Goal: Task Accomplishment & Management: Complete application form

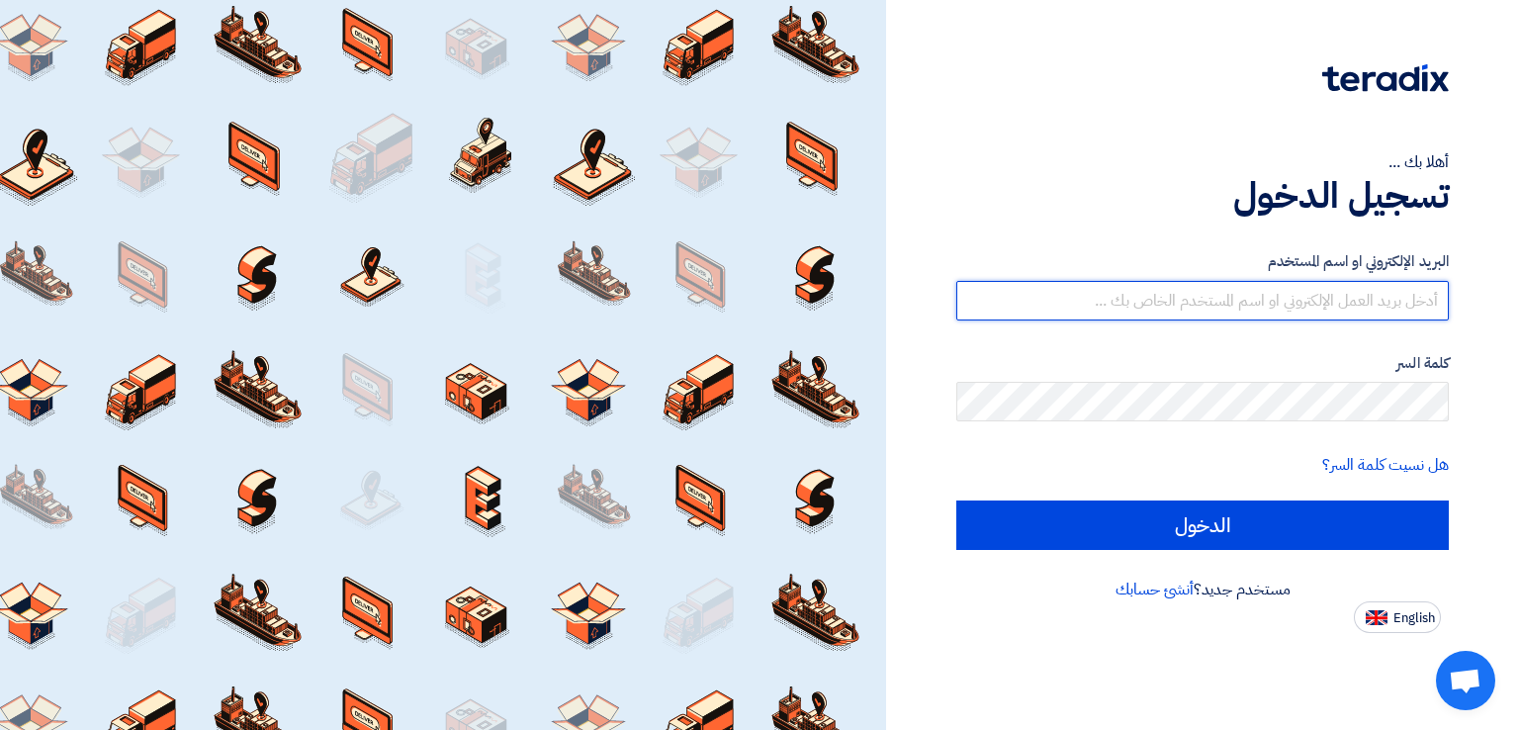
type input "[EMAIL_ADDRESS][DOMAIN_NAME]"
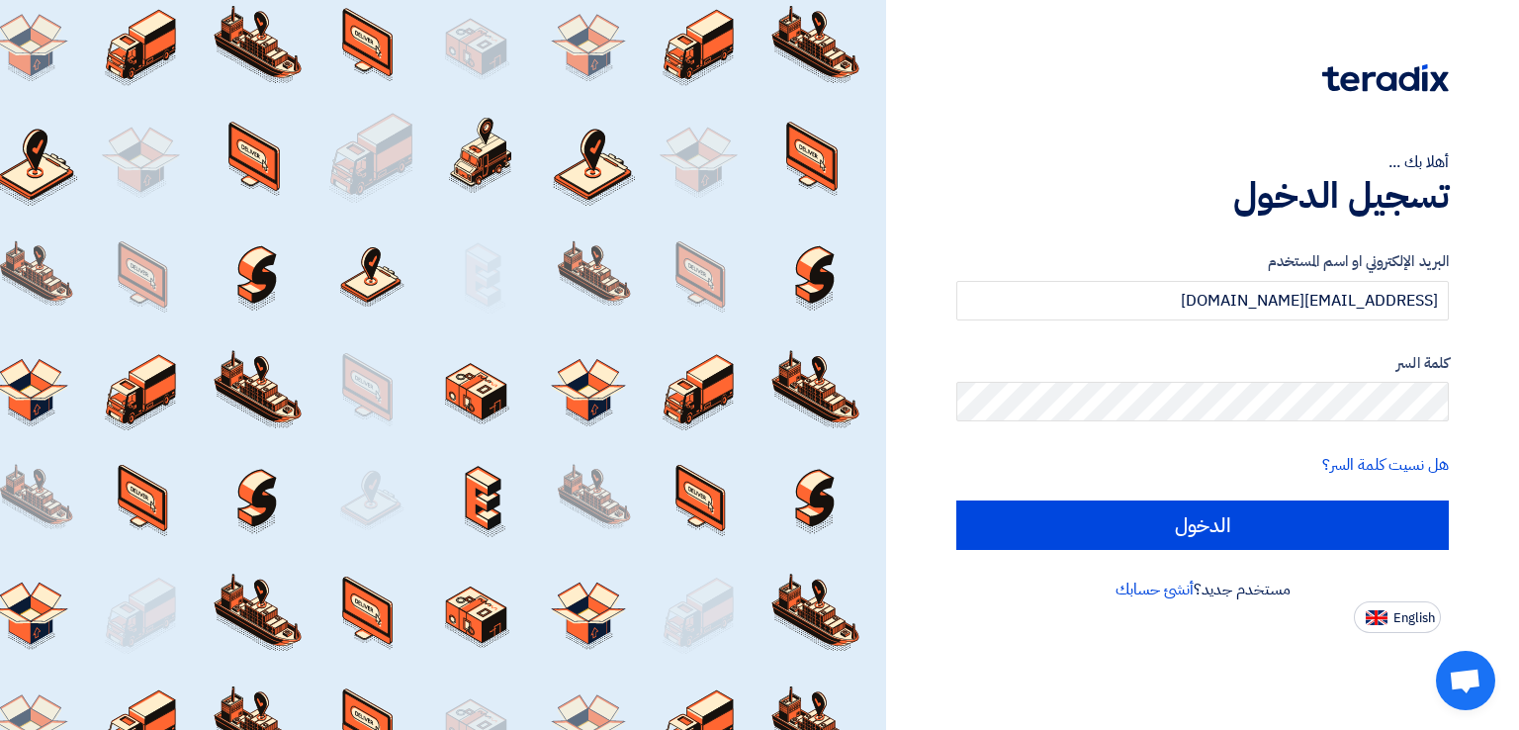
click at [1388, 635] on div "أهلا بك ... تسجيل الدخول البريد الإلكتروني او اسم المستخدم [EMAIL_ADDRESS][DOMA…" at bounding box center [1202, 365] width 633 height 730
click at [1393, 616] on span "English" at bounding box center [1414, 618] width 42 height 14
type input "Sign in"
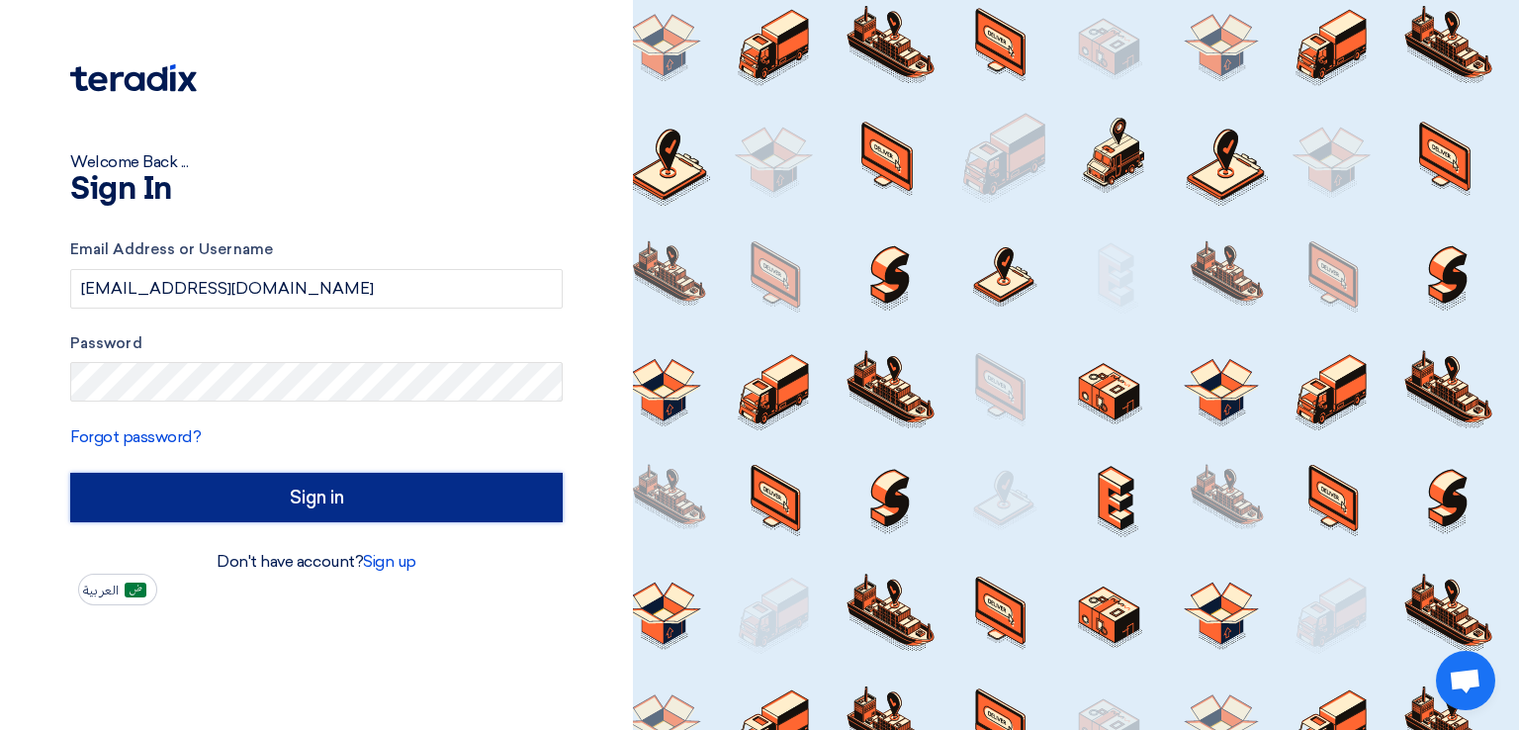
click at [358, 504] on input "Sign in" at bounding box center [316, 497] width 492 height 49
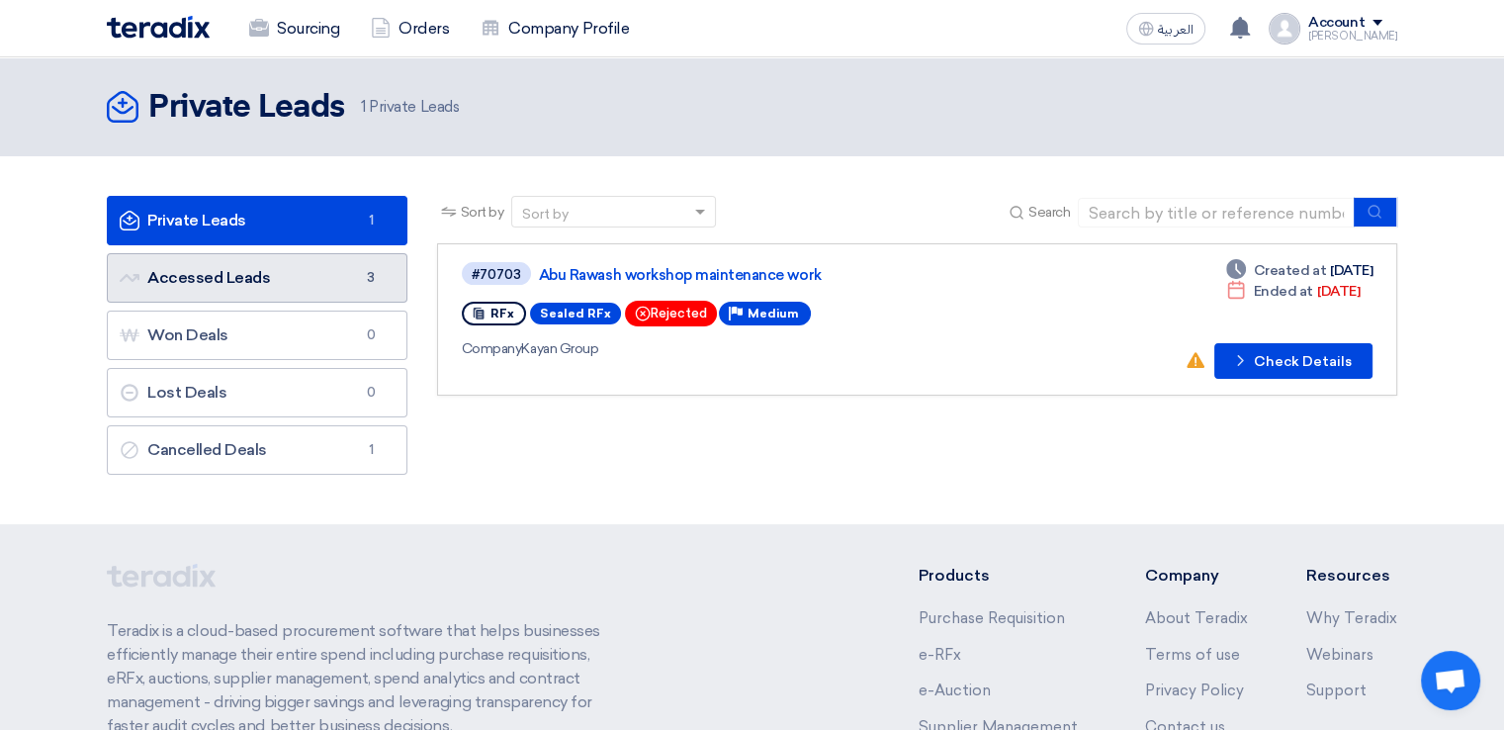
click at [278, 282] on link "Accessed Leads Accessed Leads 3" at bounding box center [257, 277] width 301 height 49
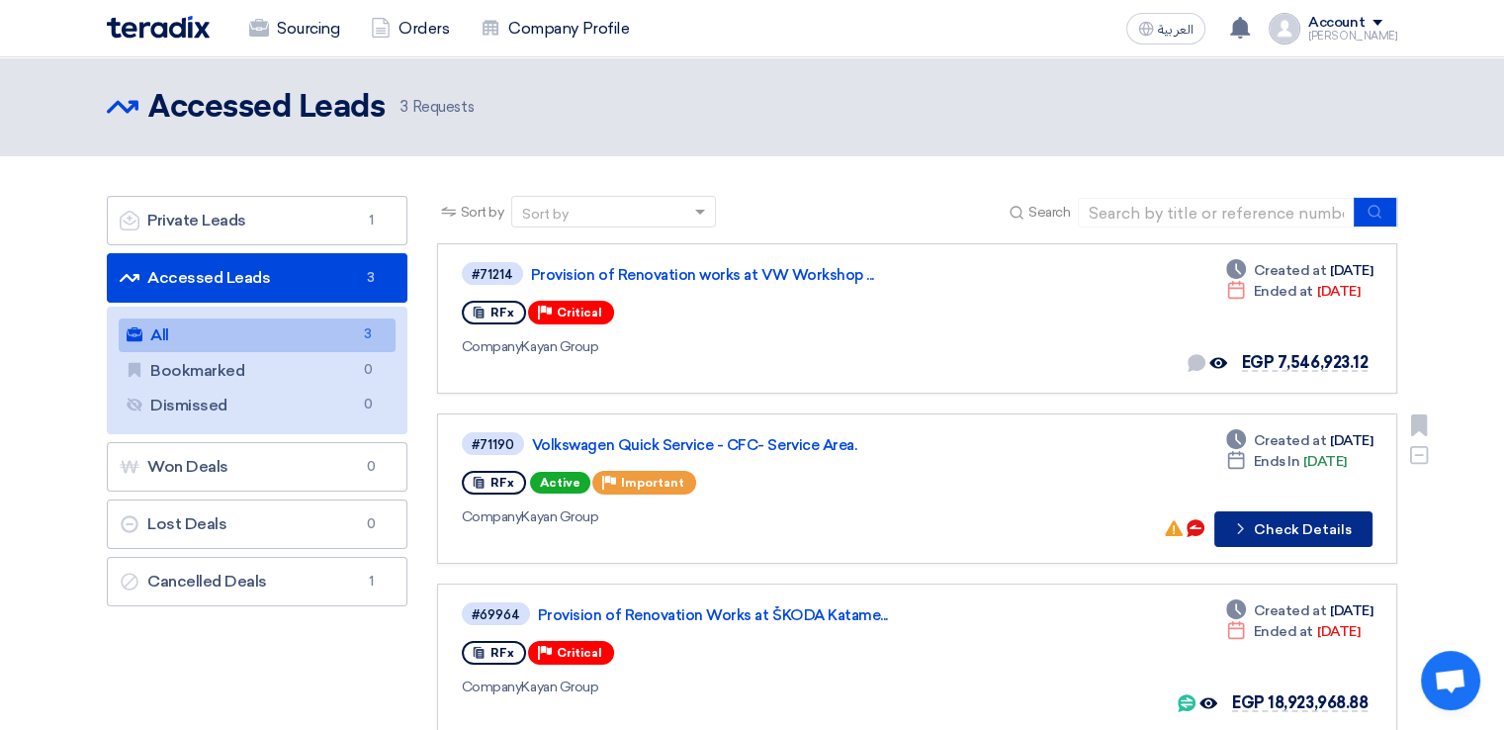
click at [1264, 529] on button "Check details Check Details" at bounding box center [1293, 529] width 158 height 36
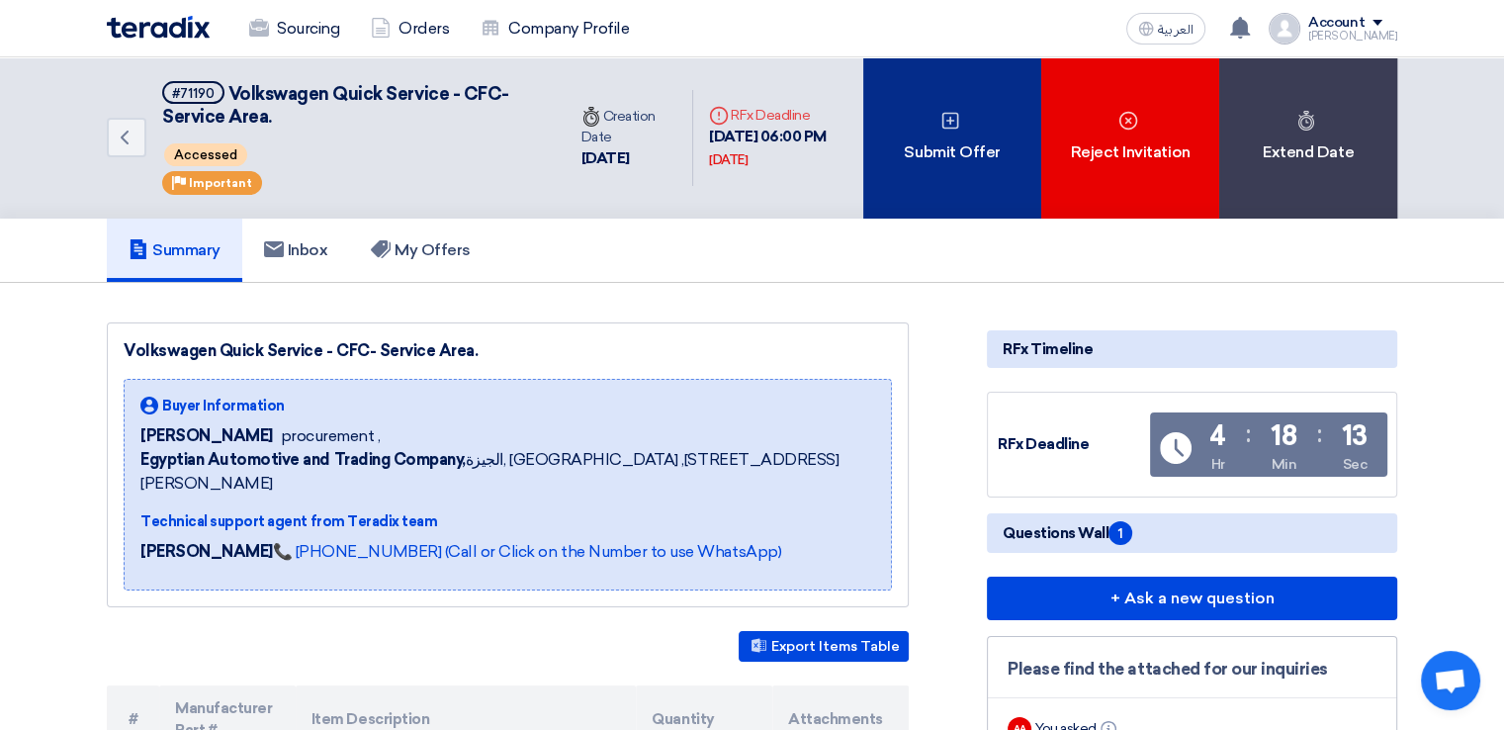
click at [958, 163] on div "Submit Offer" at bounding box center [952, 137] width 178 height 161
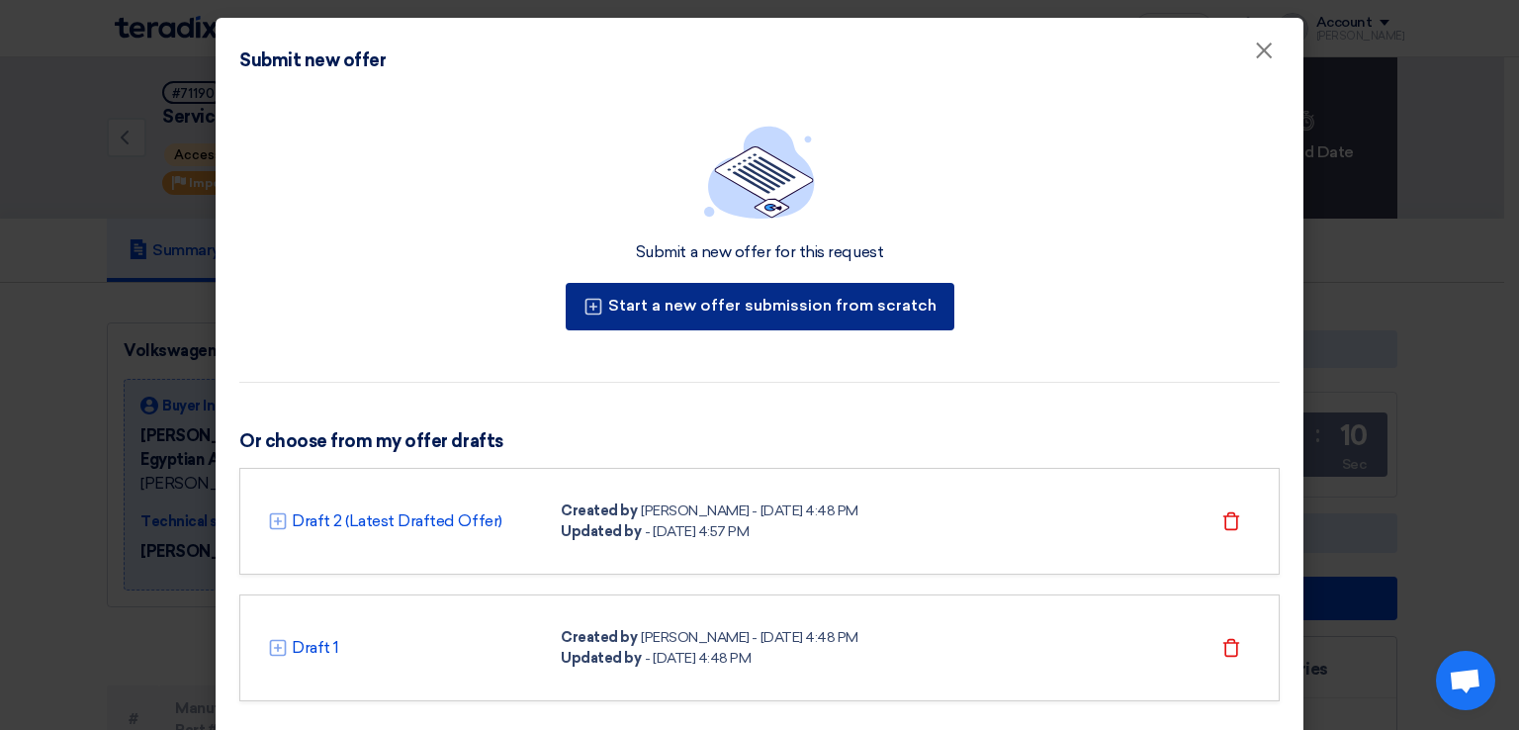
click at [746, 305] on button "Start a new offer submission from scratch" at bounding box center [760, 306] width 389 height 47
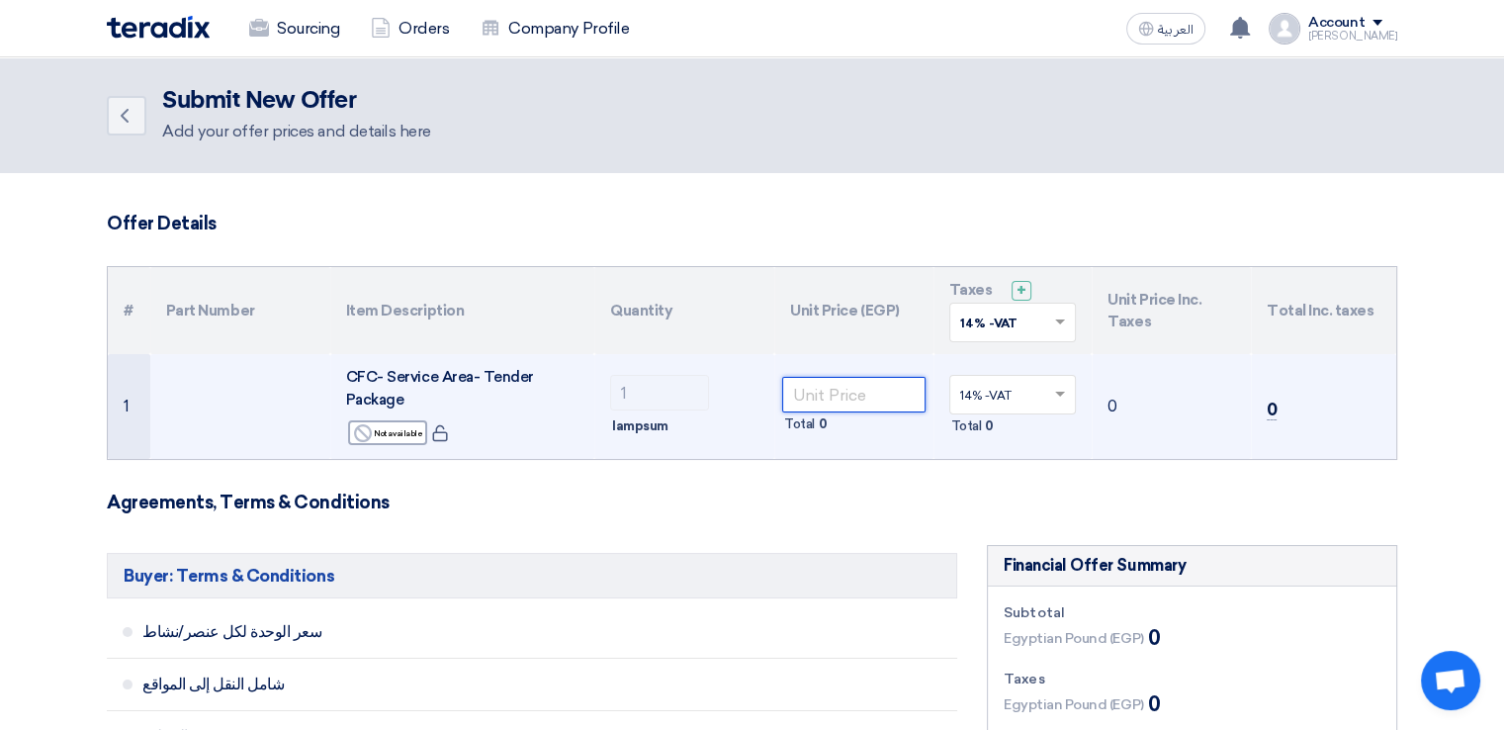
click at [851, 395] on input "number" at bounding box center [853, 395] width 143 height 36
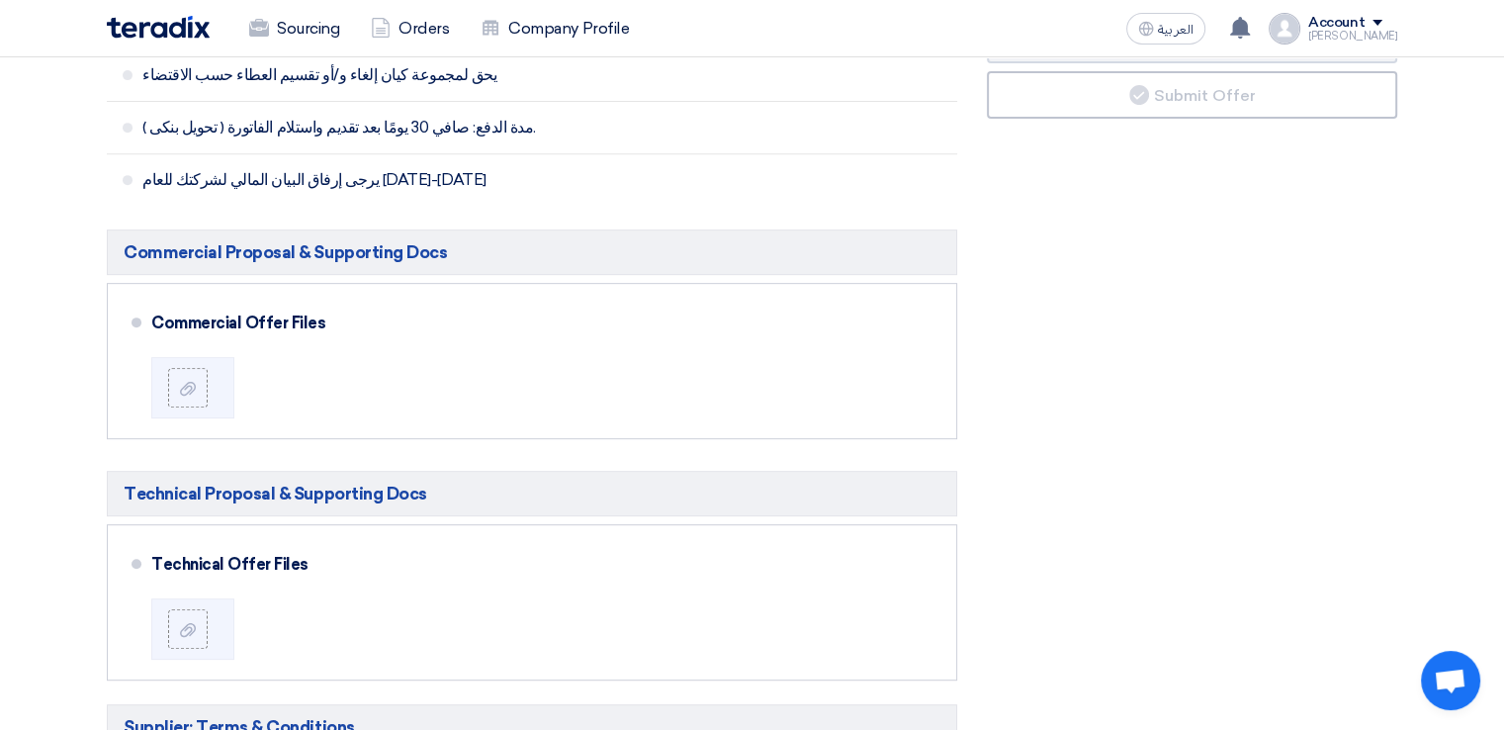
scroll to position [836, 0]
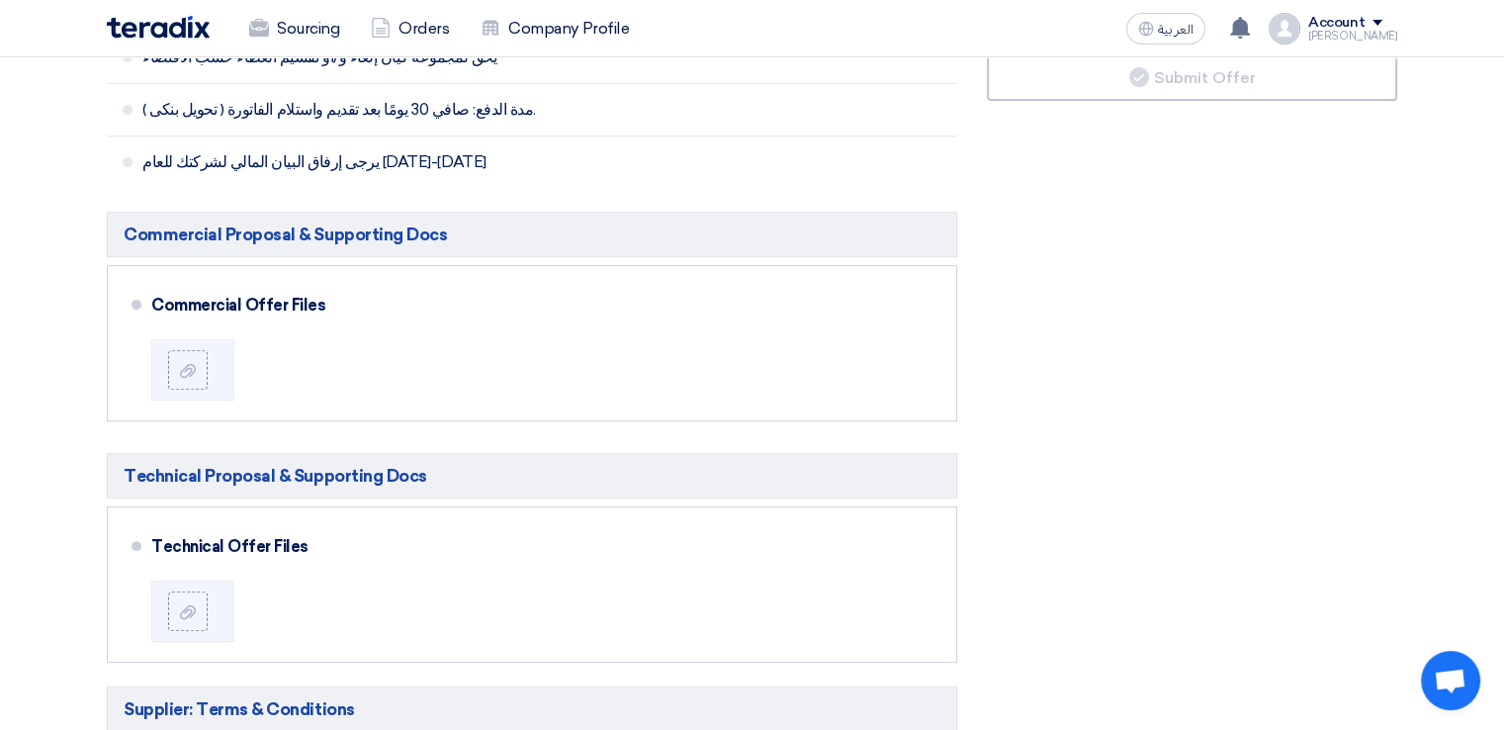
type input "6107590"
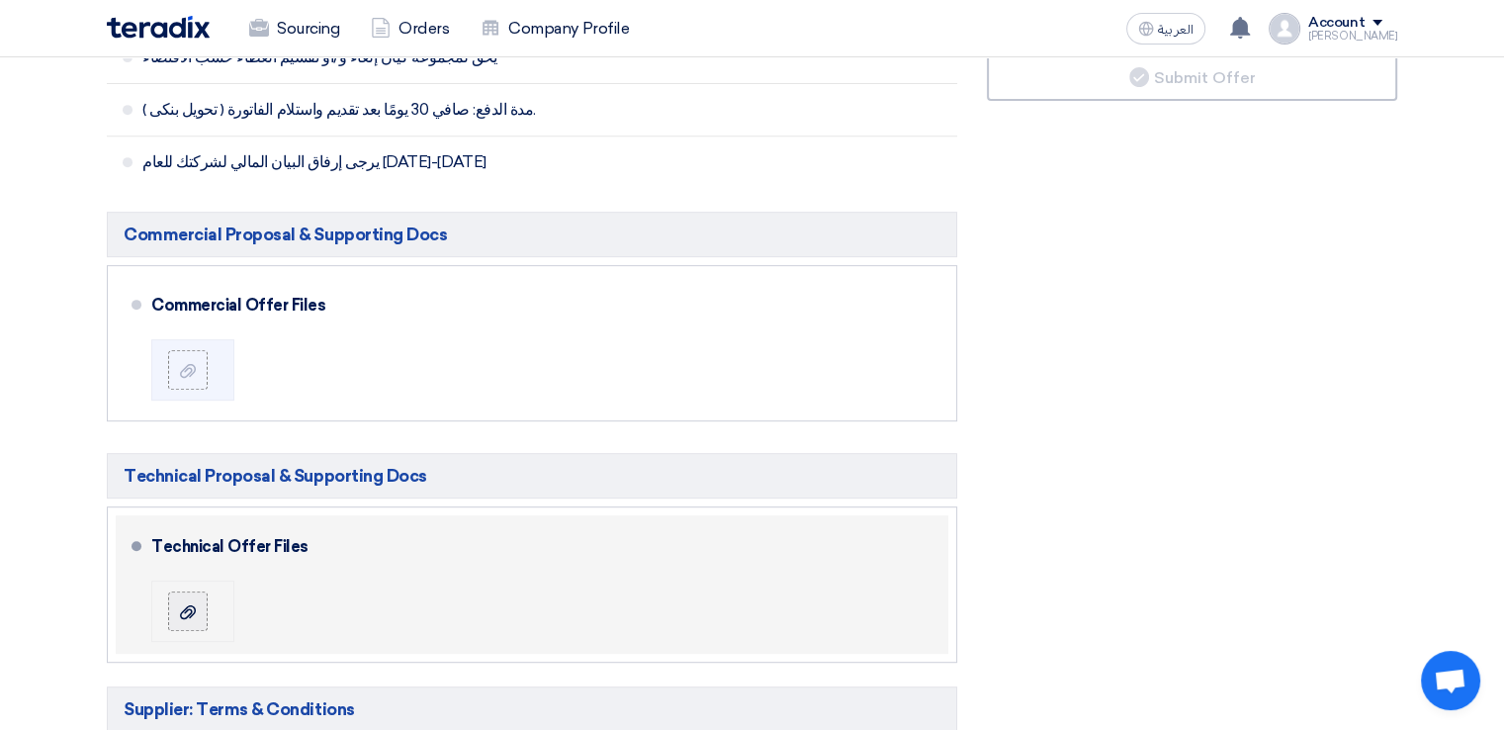
click at [197, 601] on div at bounding box center [188, 611] width 24 height 20
click at [0, 0] on input "file" at bounding box center [0, 0] width 0 height 0
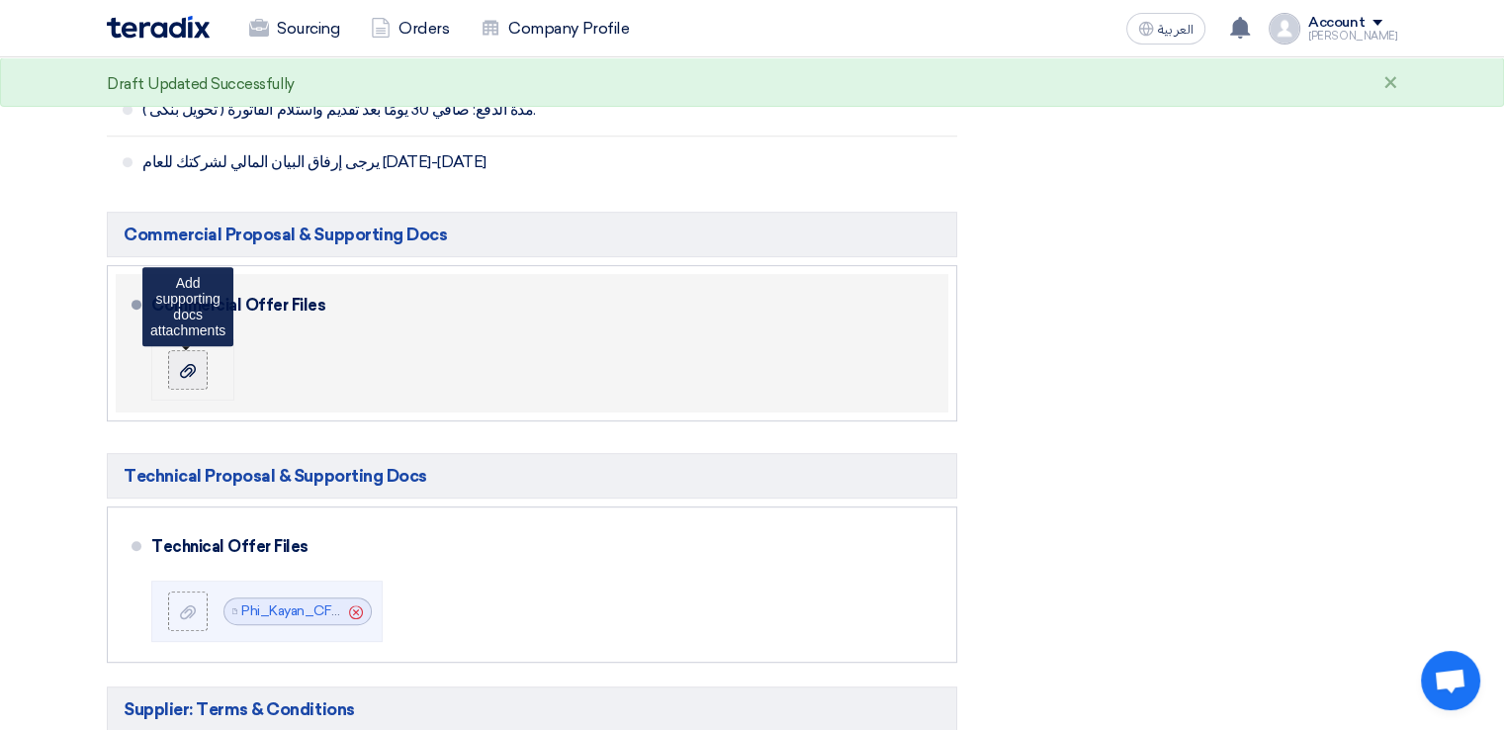
click at [187, 372] on use at bounding box center [188, 371] width 16 height 14
click at [0, 0] on input "file" at bounding box center [0, 0] width 0 height 0
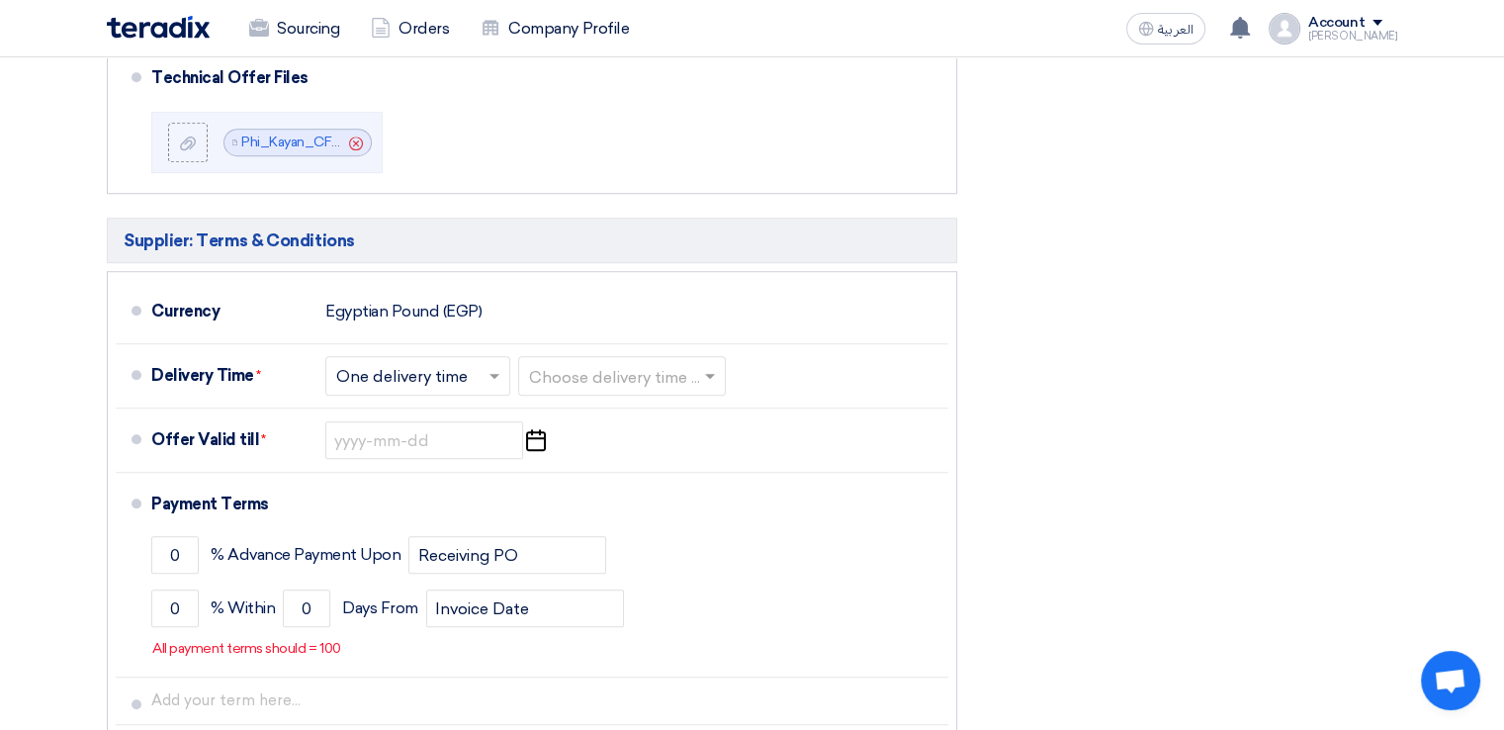
scroll to position [1308, 0]
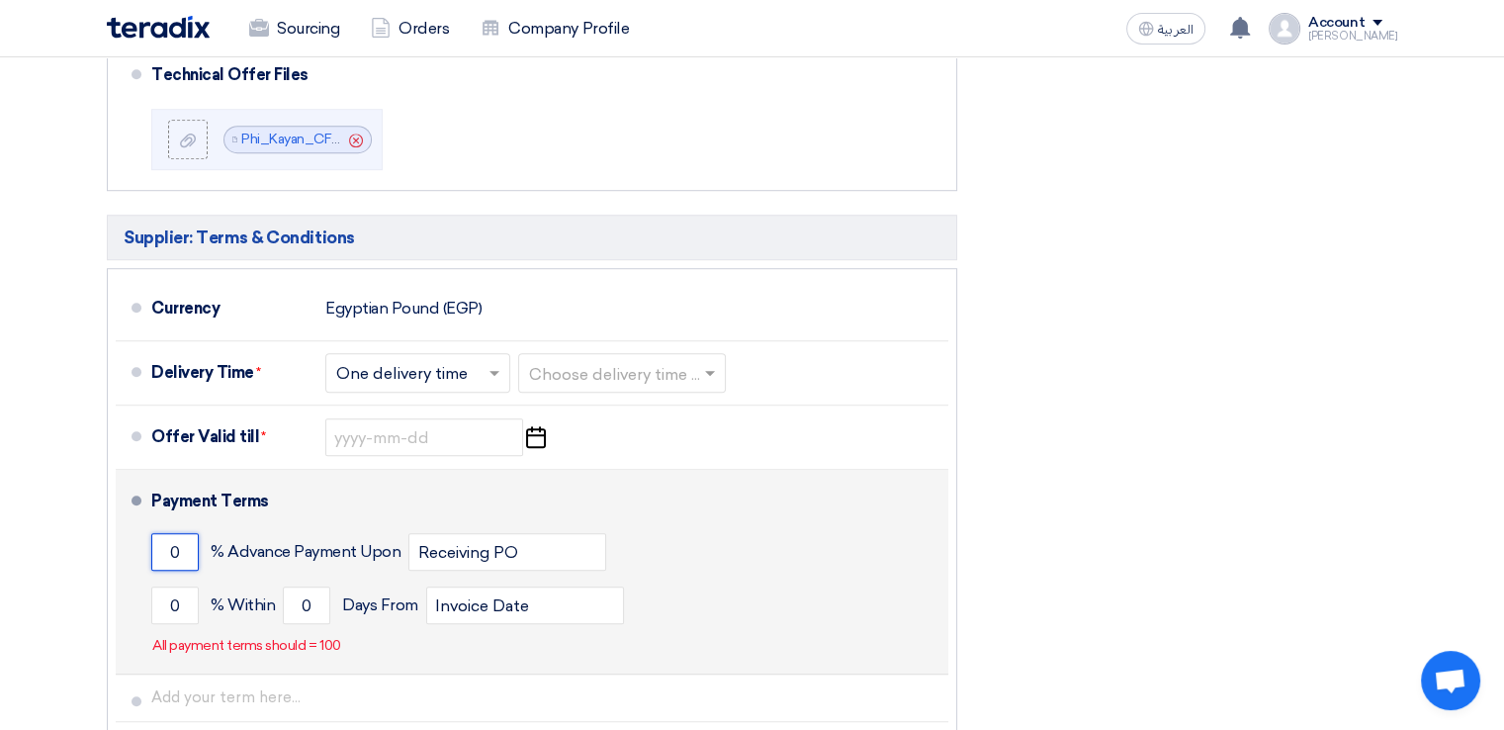
click at [192, 542] on input "0" at bounding box center [174, 552] width 47 height 38
click at [171, 543] on input "0" at bounding box center [174, 552] width 47 height 38
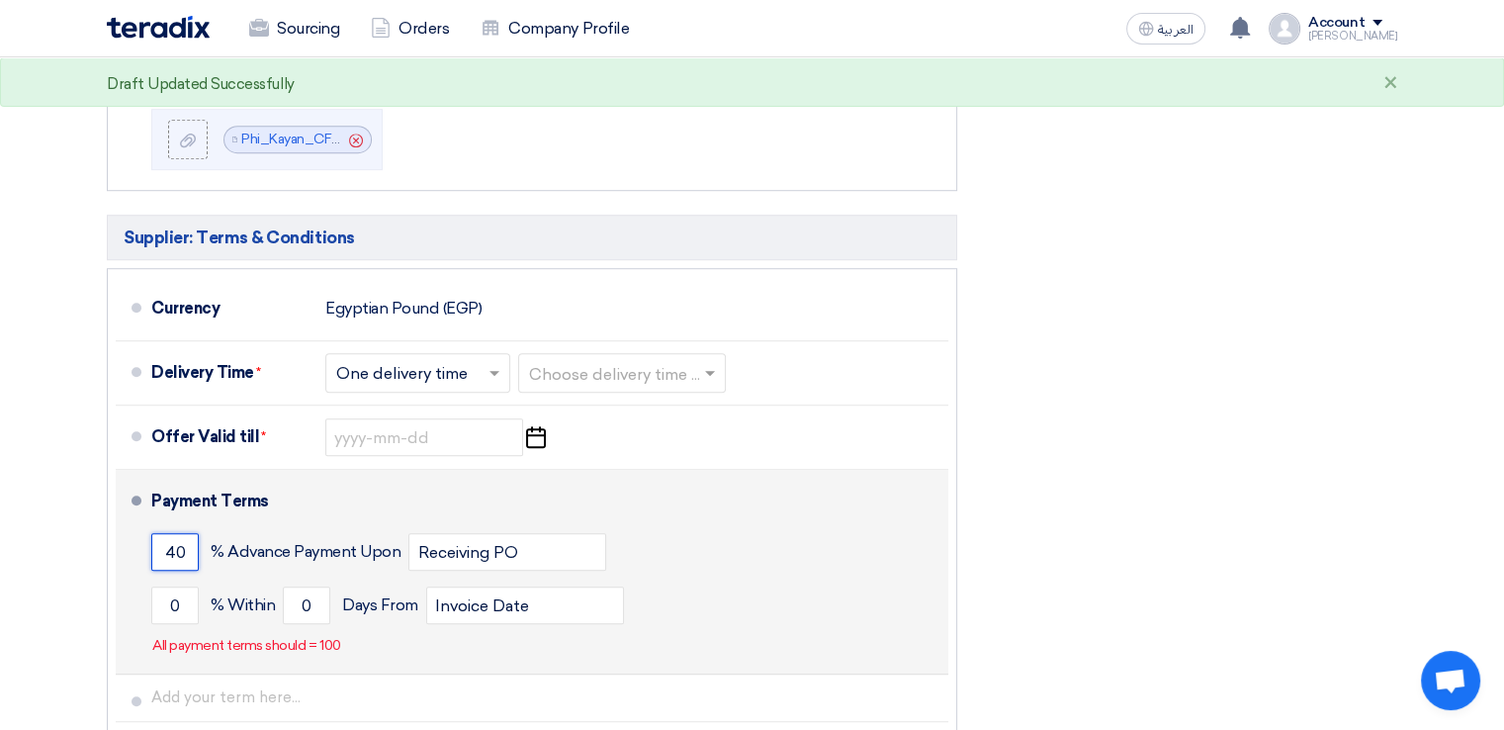
type input "4"
type input "30"
drag, startPoint x: 525, startPoint y: 539, endPoint x: 381, endPoint y: 531, distance: 144.6
click at [381, 531] on div "30 % Advance Payment Upon Receiving PO" at bounding box center [545, 551] width 789 height 53
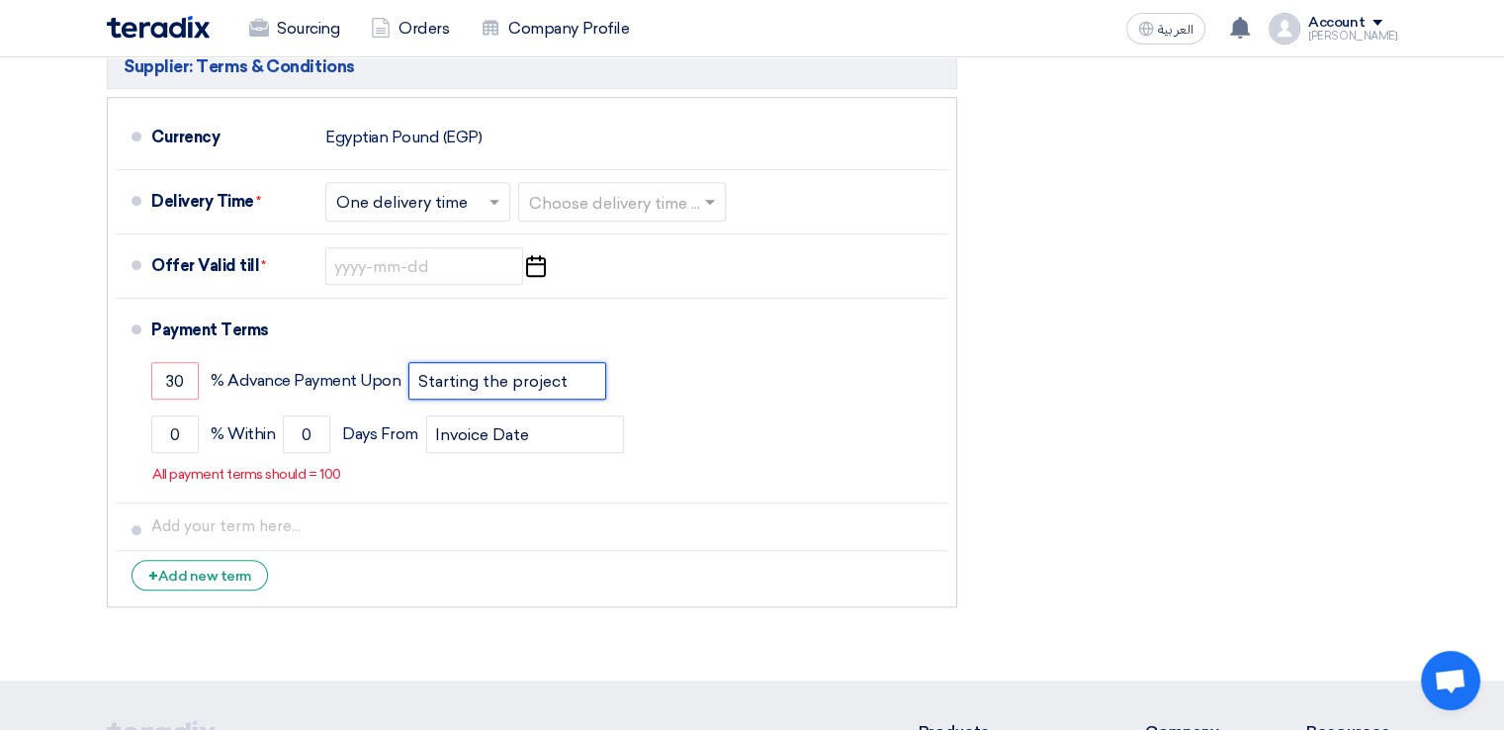
scroll to position [1483, 0]
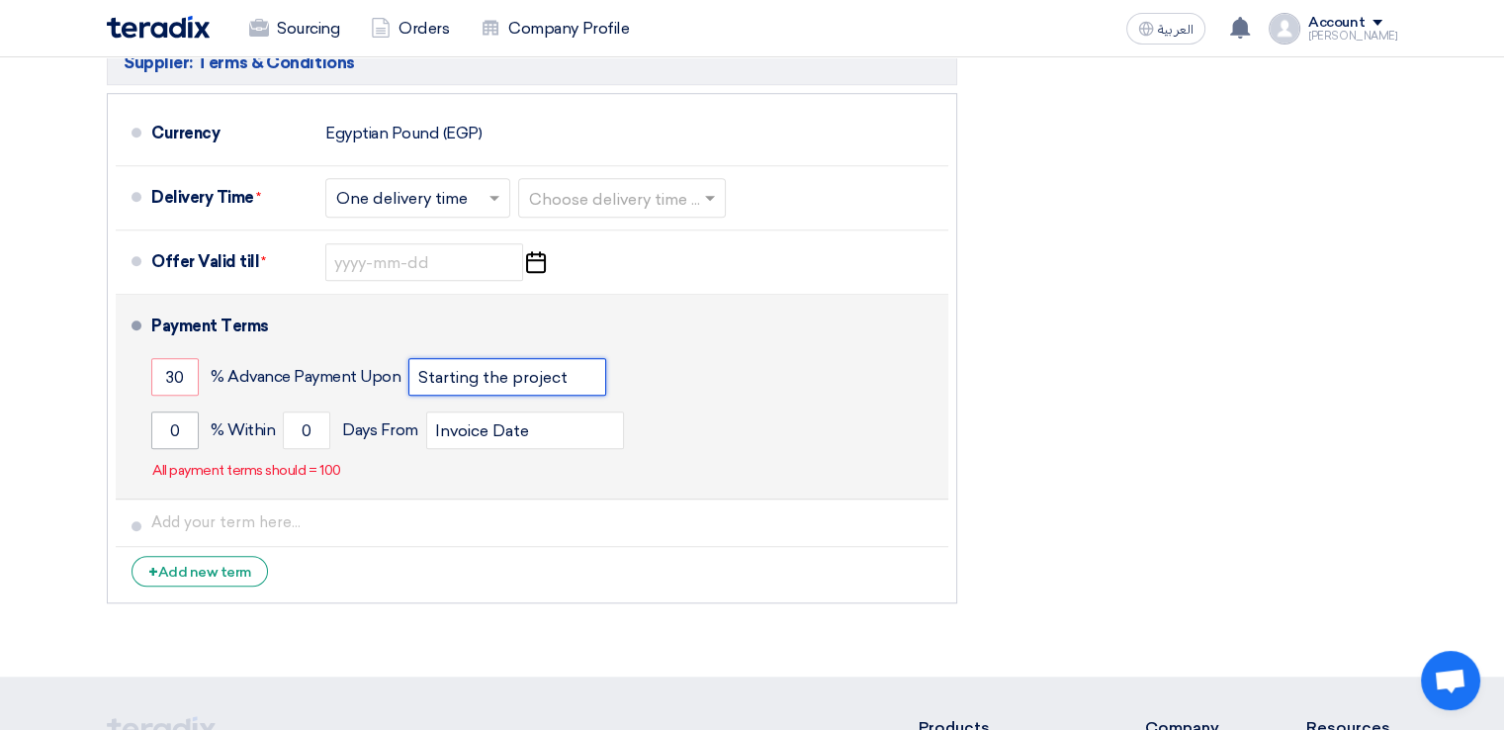
type input "Starting the project"
click at [188, 418] on input "0" at bounding box center [174, 430] width 47 height 38
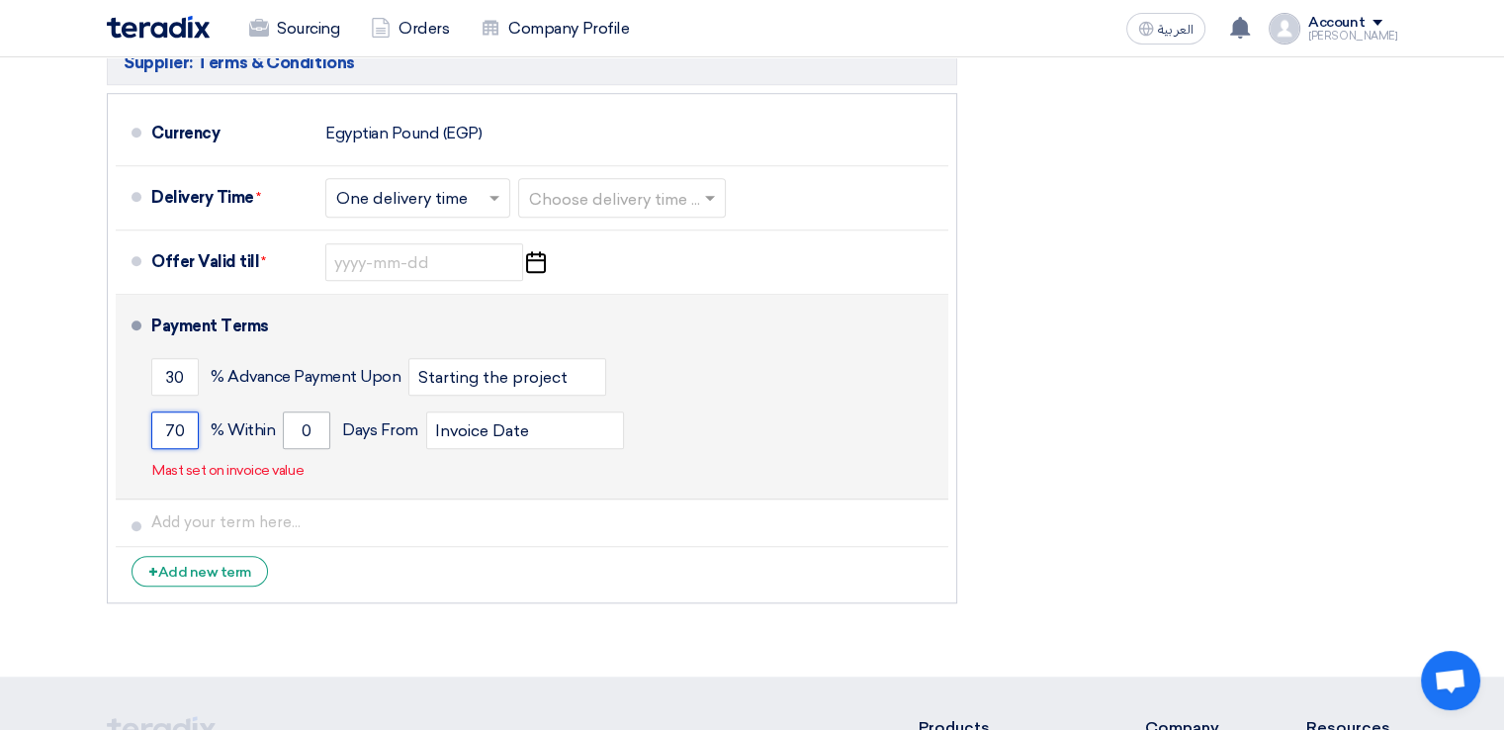
type input "70"
click at [297, 421] on input "0" at bounding box center [306, 430] width 47 height 38
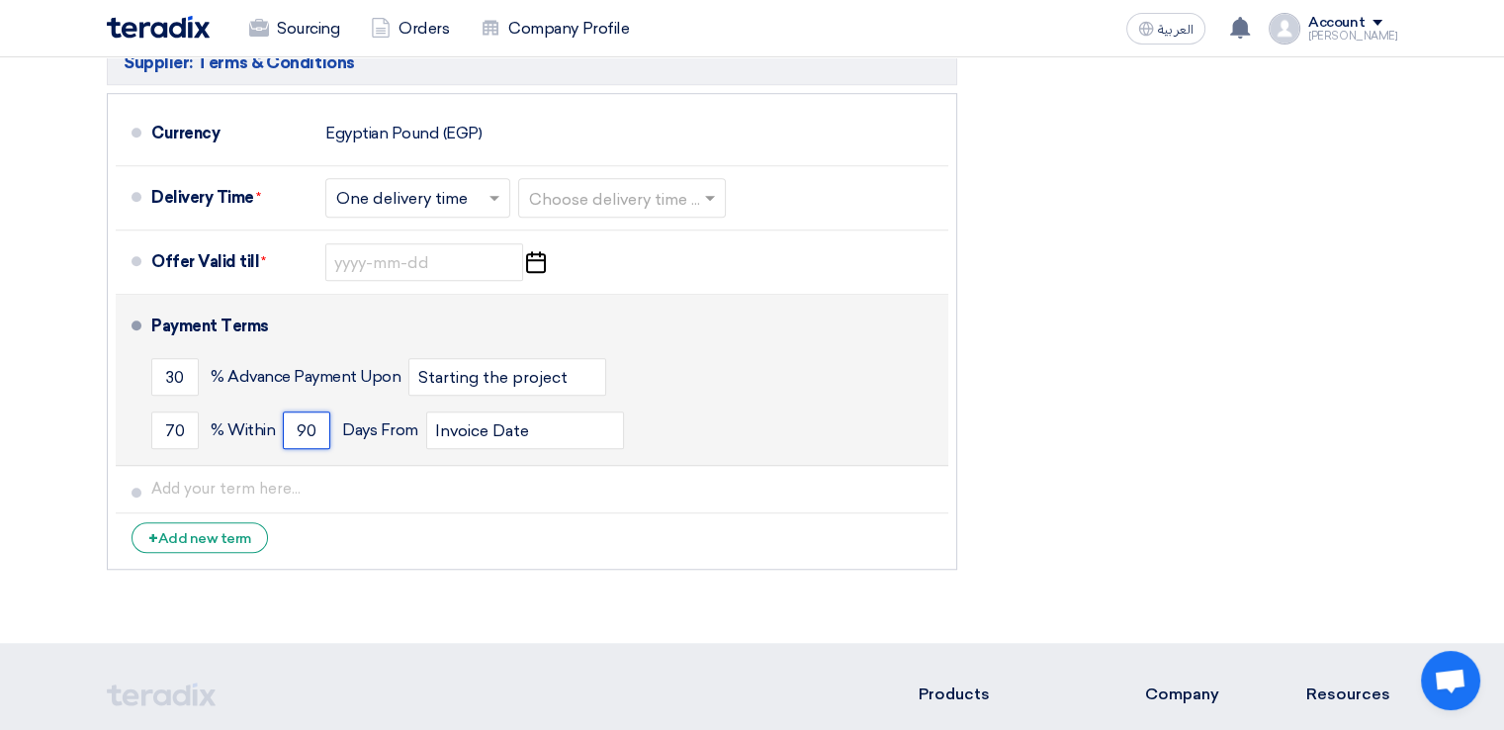
scroll to position [1511, 0]
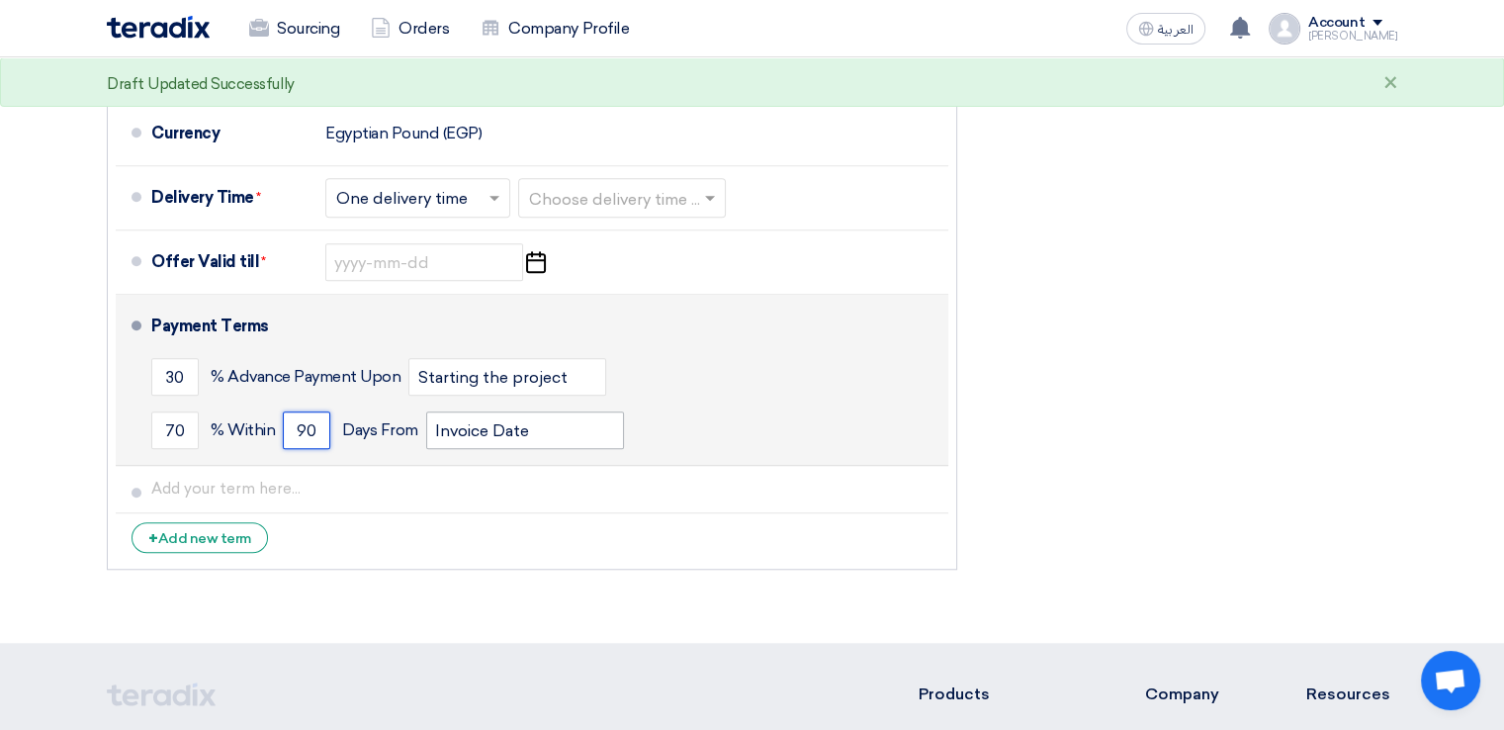
type input "90"
drag, startPoint x: 552, startPoint y: 421, endPoint x: 399, endPoint y: 415, distance: 152.4
click at [399, 415] on div "70 % [DATE] From Invoice Date" at bounding box center [545, 429] width 789 height 53
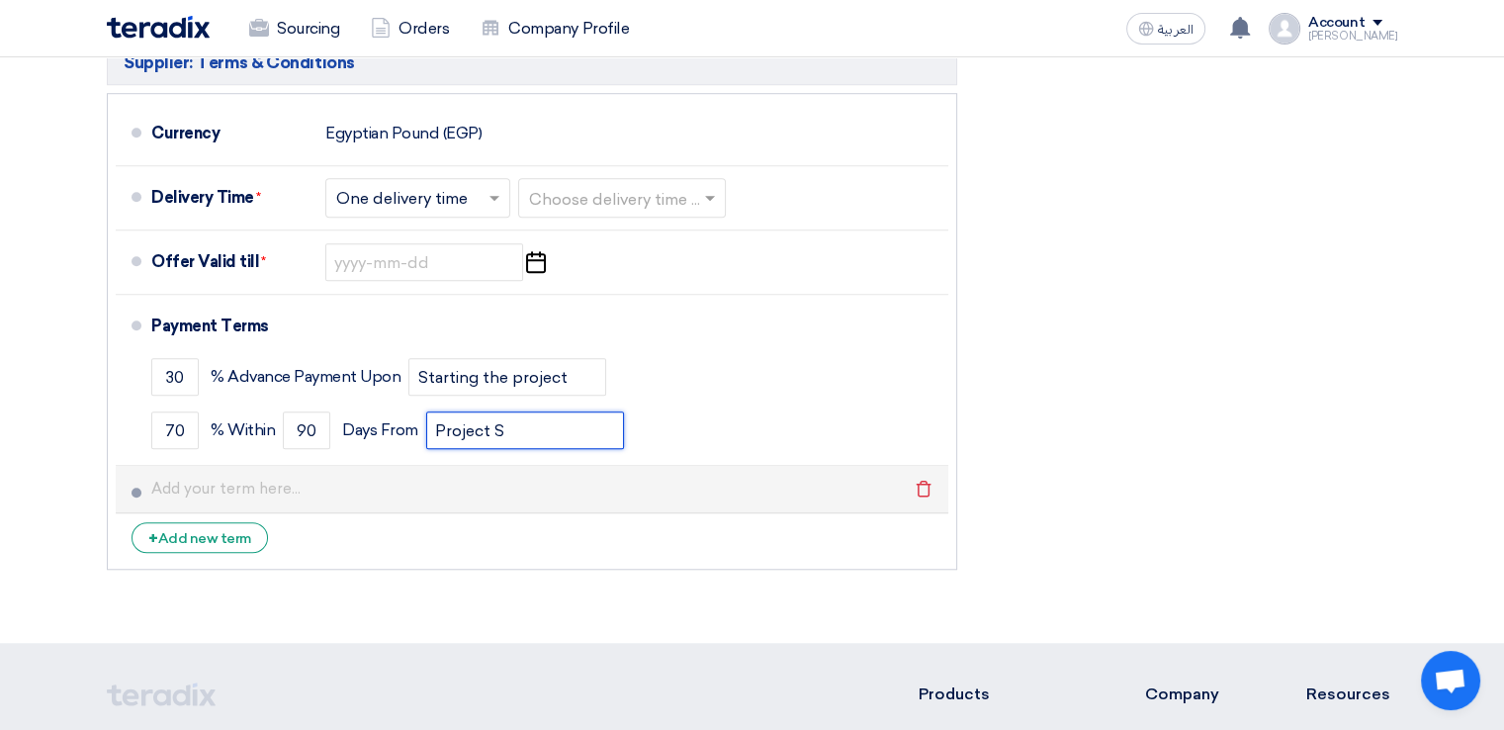
type input "Project Start Date"
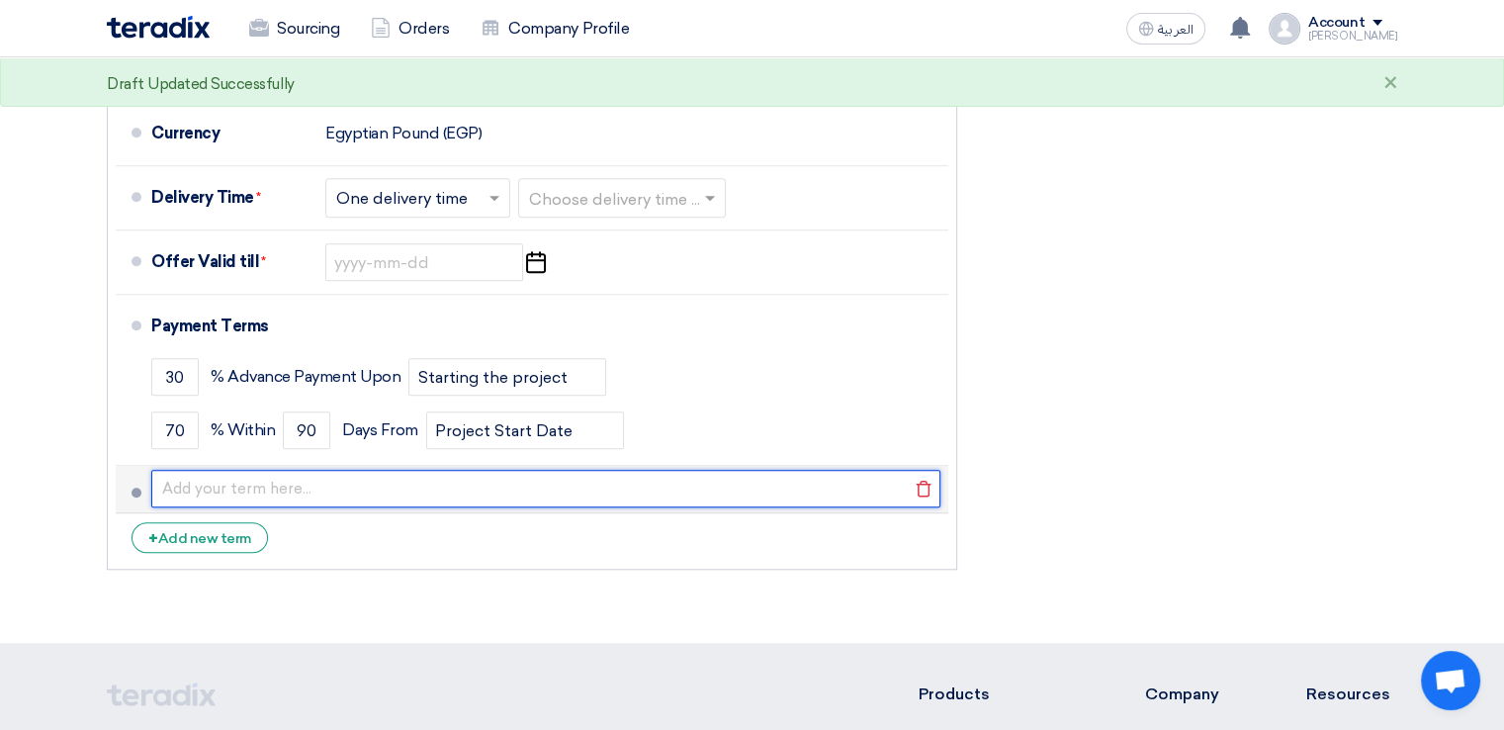
click at [262, 480] on input "text" at bounding box center [545, 489] width 789 height 38
type input "15% Bi-weekly starting second month"
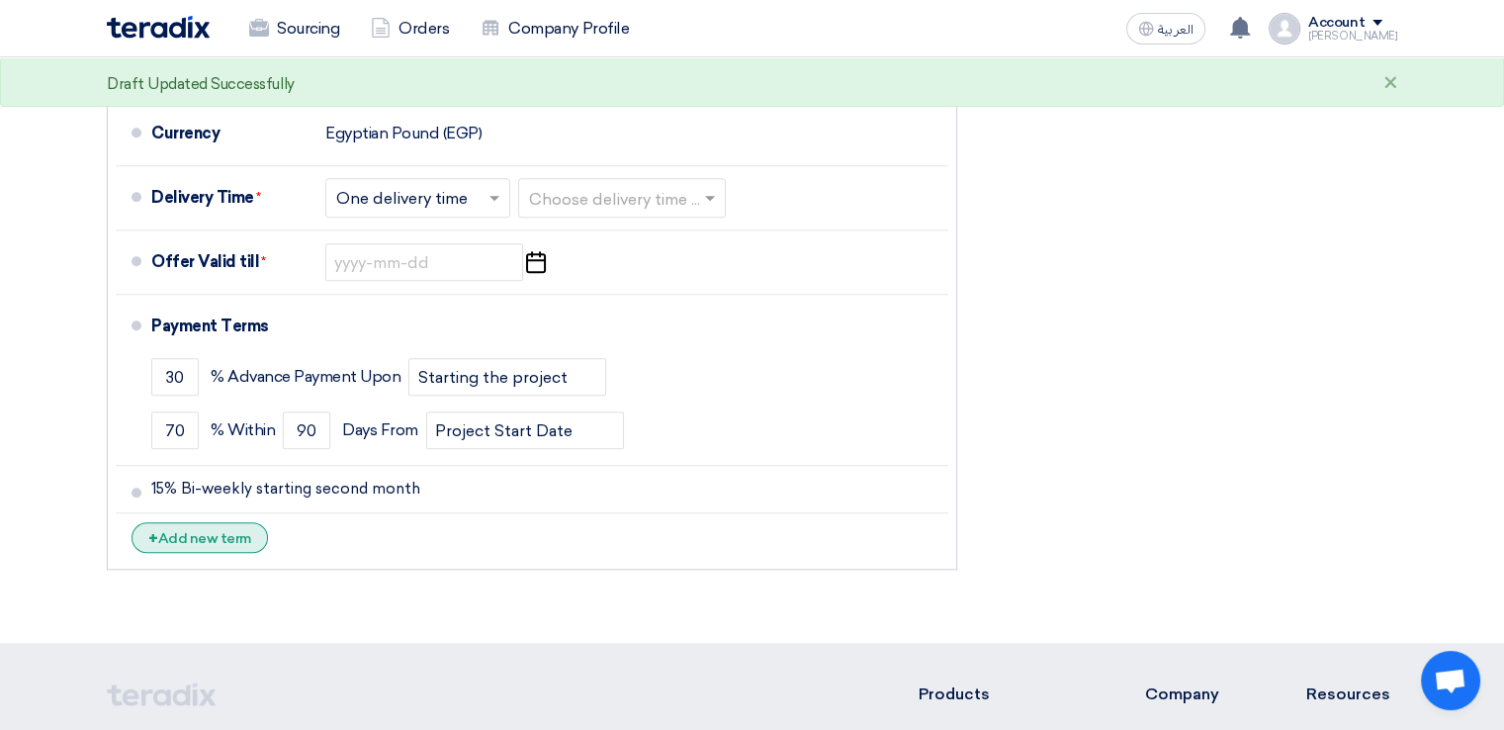
click at [229, 533] on div "+ Add new term" at bounding box center [199, 537] width 136 height 31
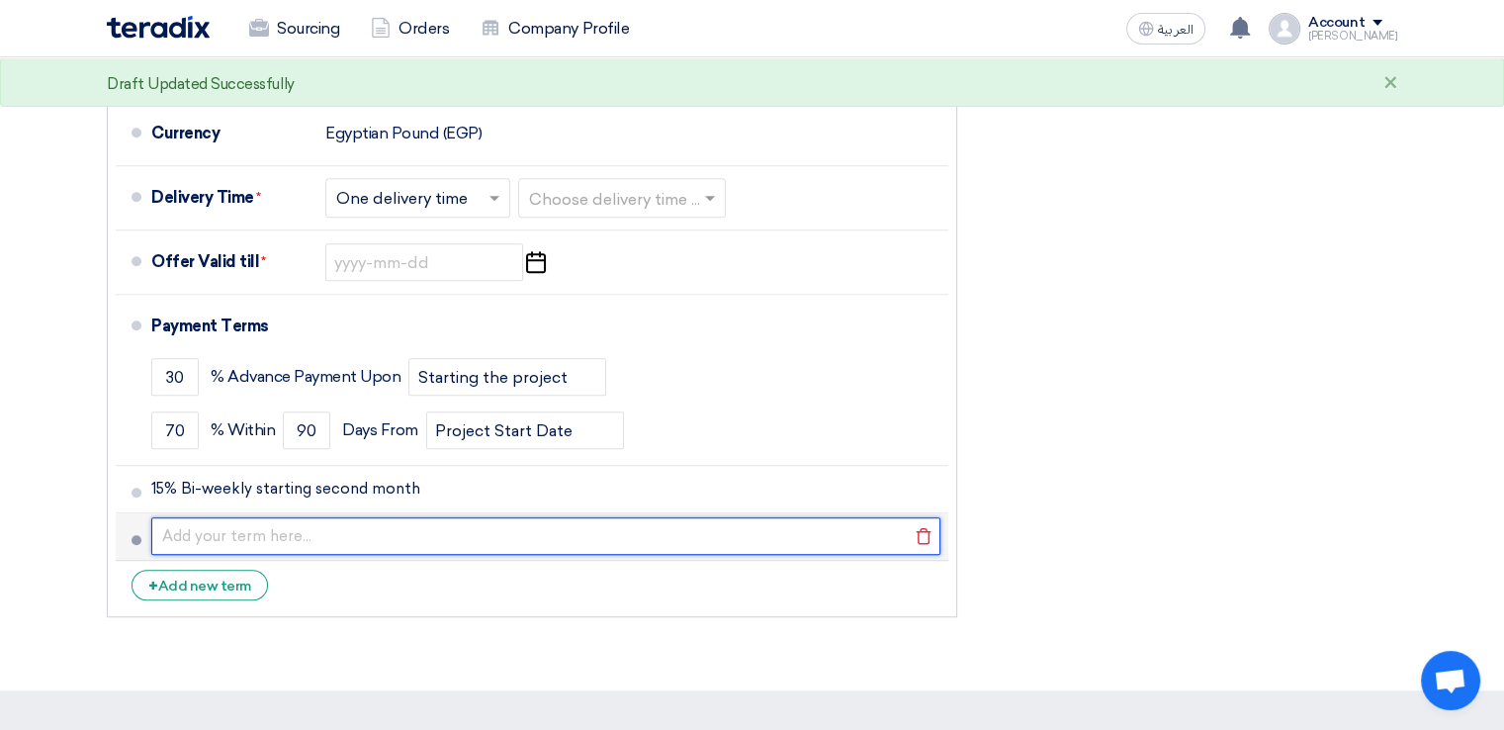
click at [237, 519] on input "text" at bounding box center [545, 536] width 789 height 38
type input "10 % upon final submission"
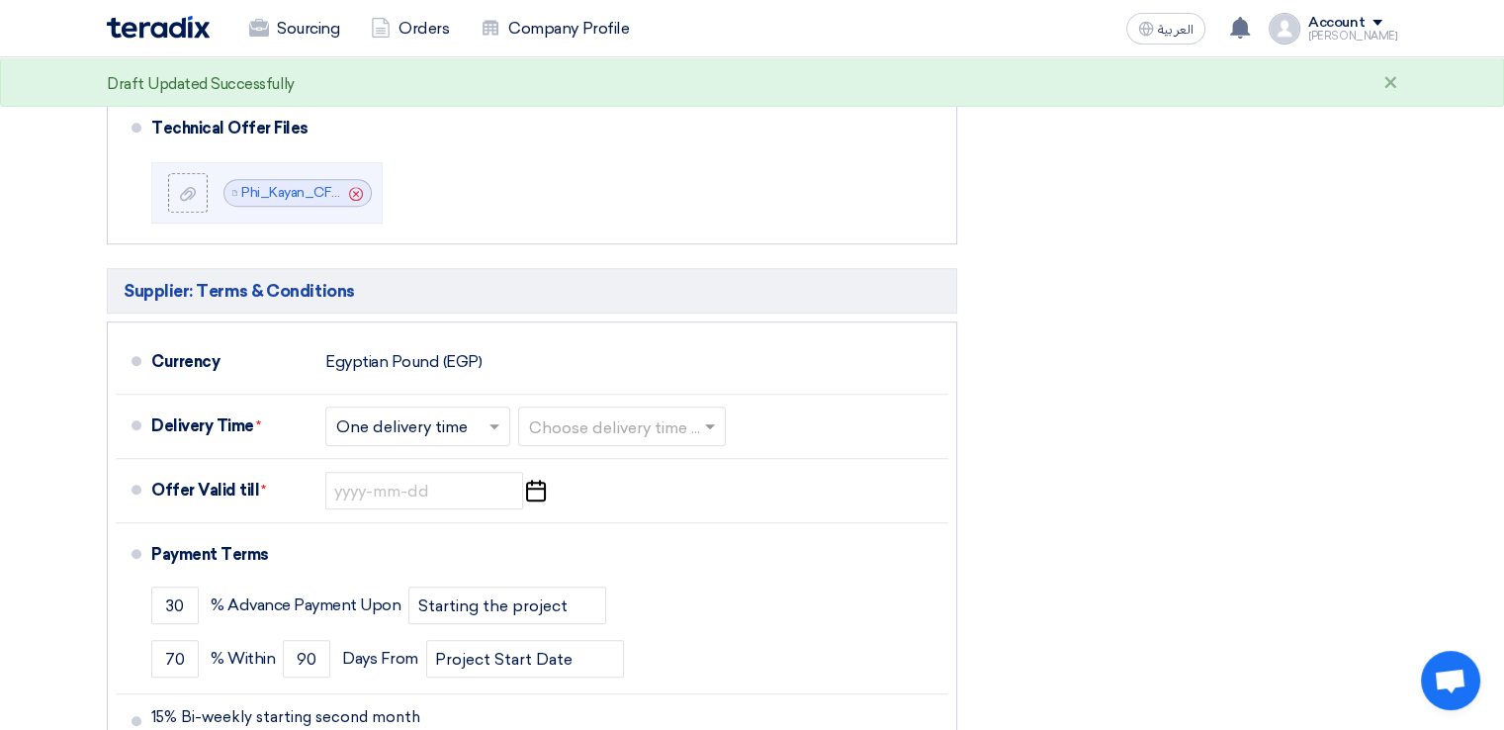
scroll to position [1294, 0]
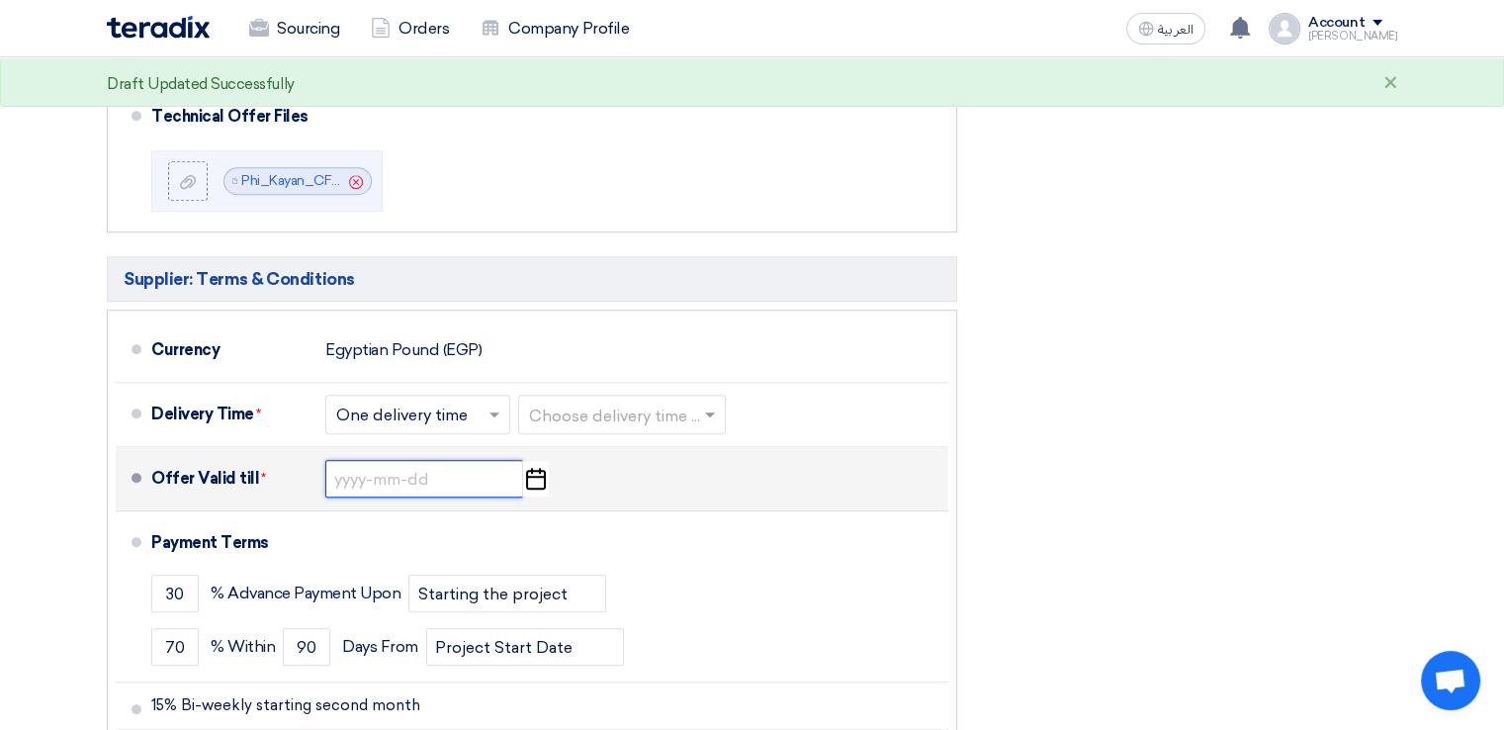
click at [356, 474] on input at bounding box center [424, 479] width 198 height 38
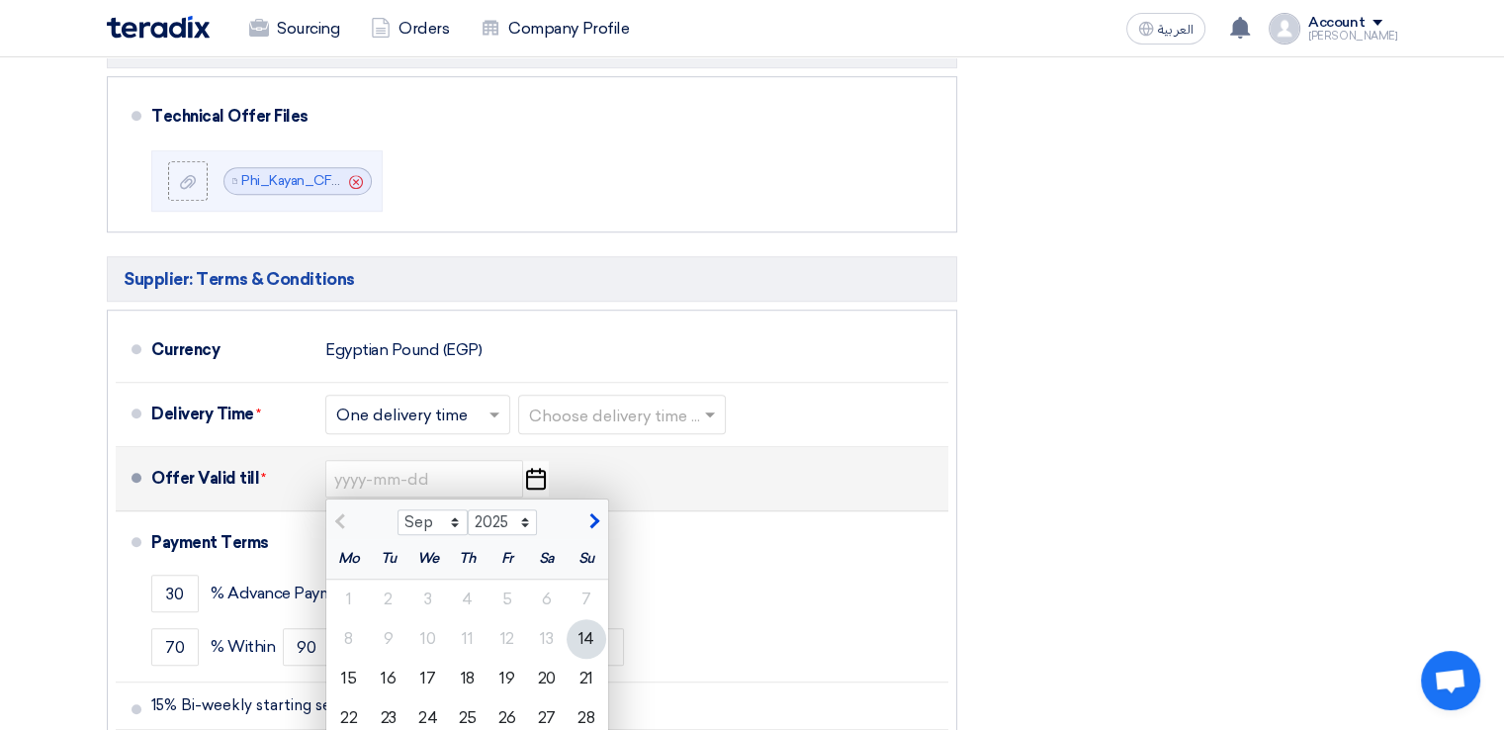
click at [597, 518] on button "button" at bounding box center [591, 519] width 33 height 20
select select "10"
click at [394, 665] on div "14" at bounding box center [389, 678] width 40 height 40
type input "[DATE]"
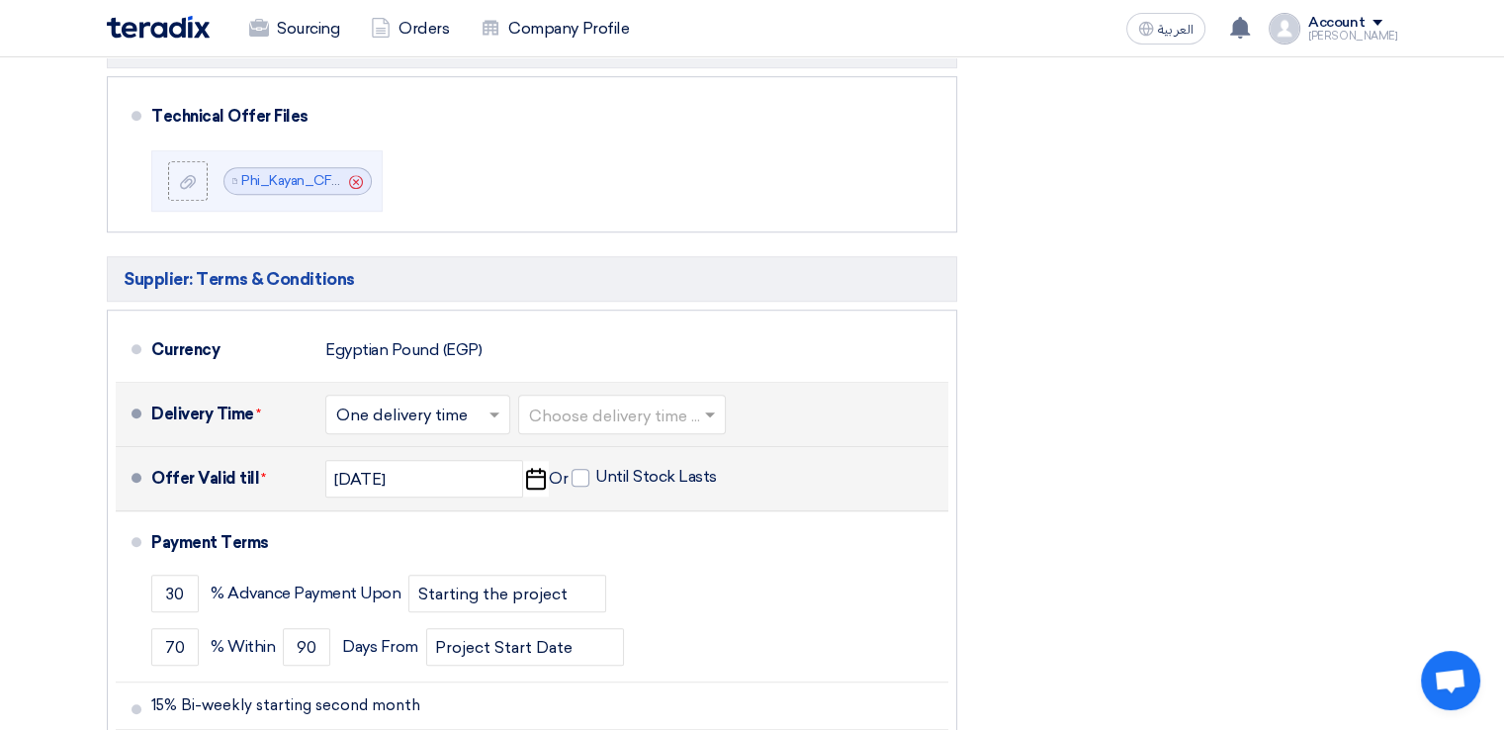
click at [476, 404] on input "text" at bounding box center [418, 416] width 165 height 29
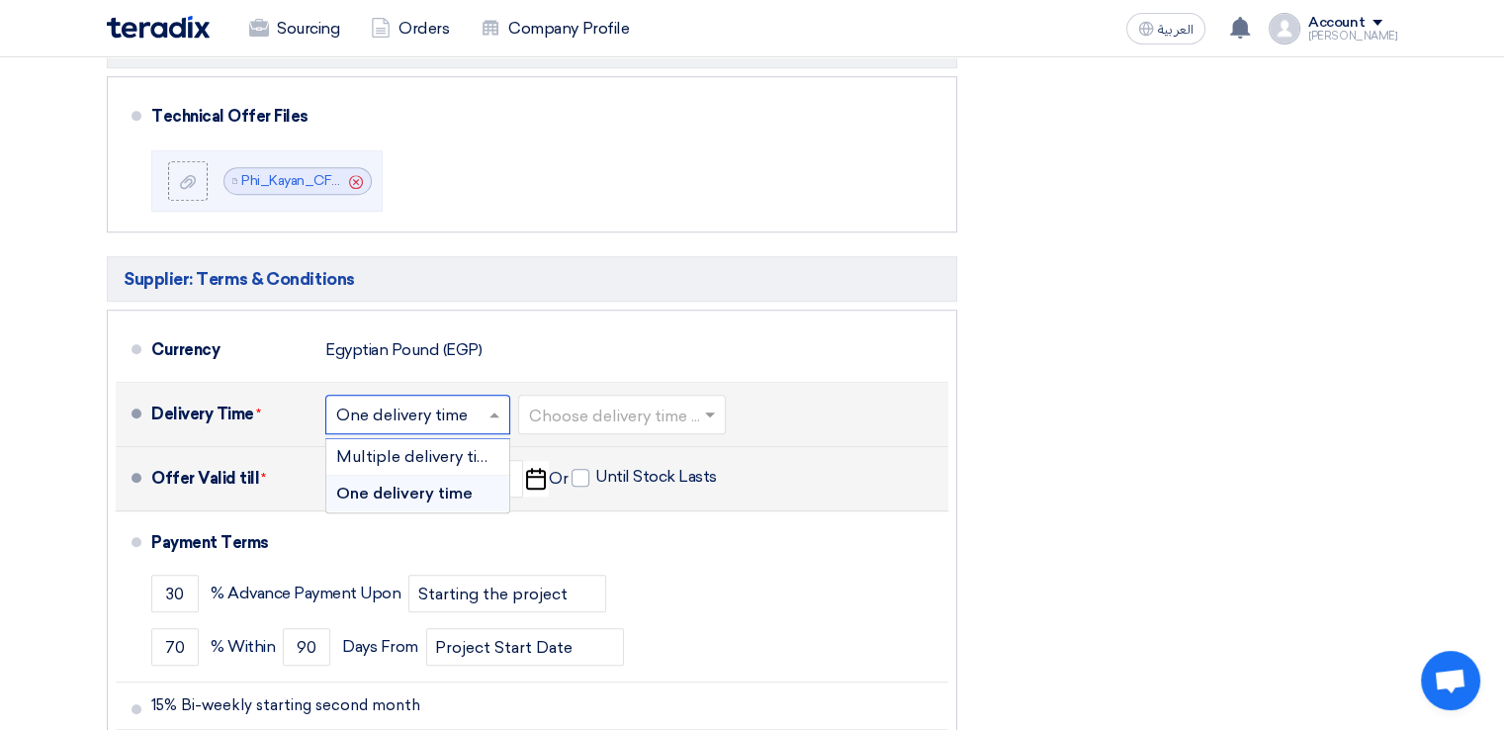
click at [447, 483] on span "One delivery time" at bounding box center [404, 492] width 136 height 19
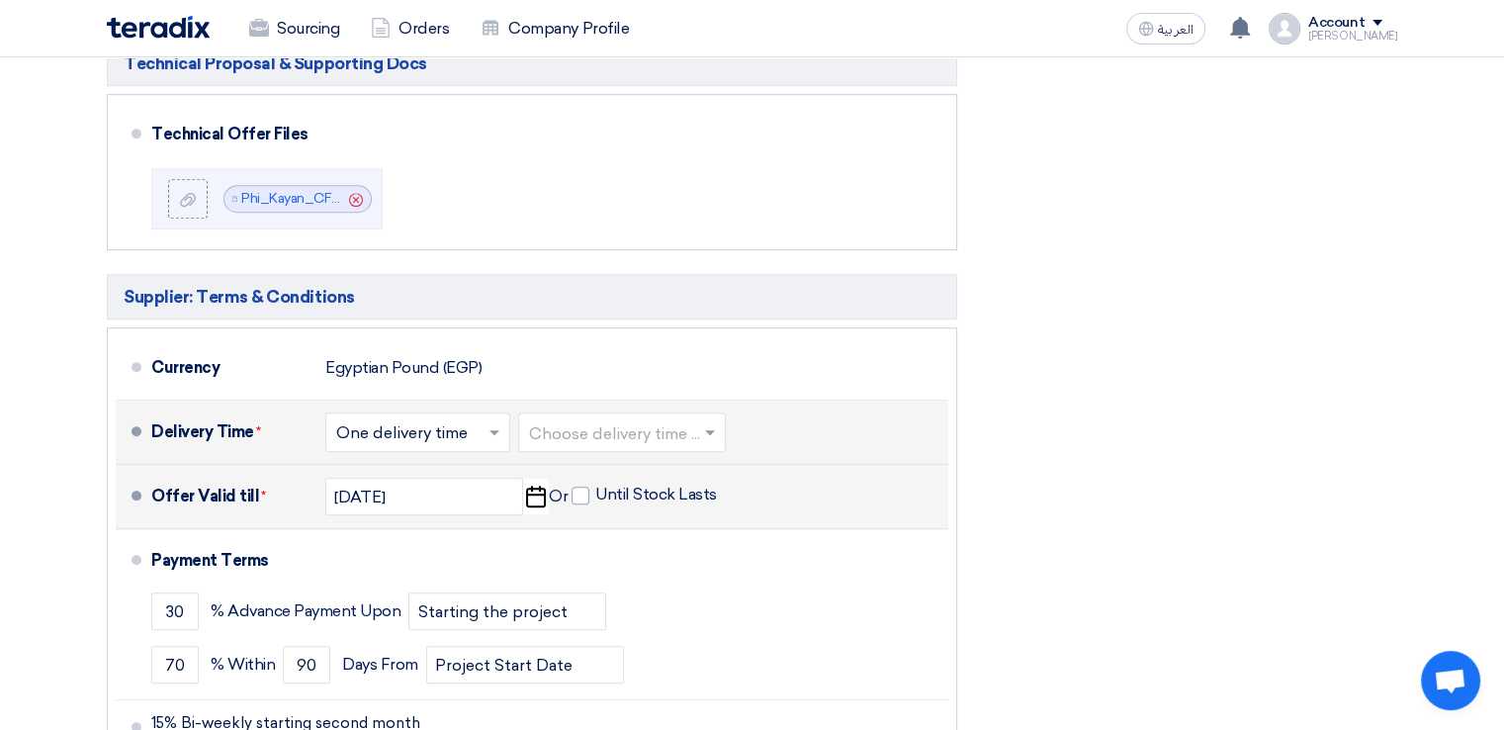
scroll to position [1222, 0]
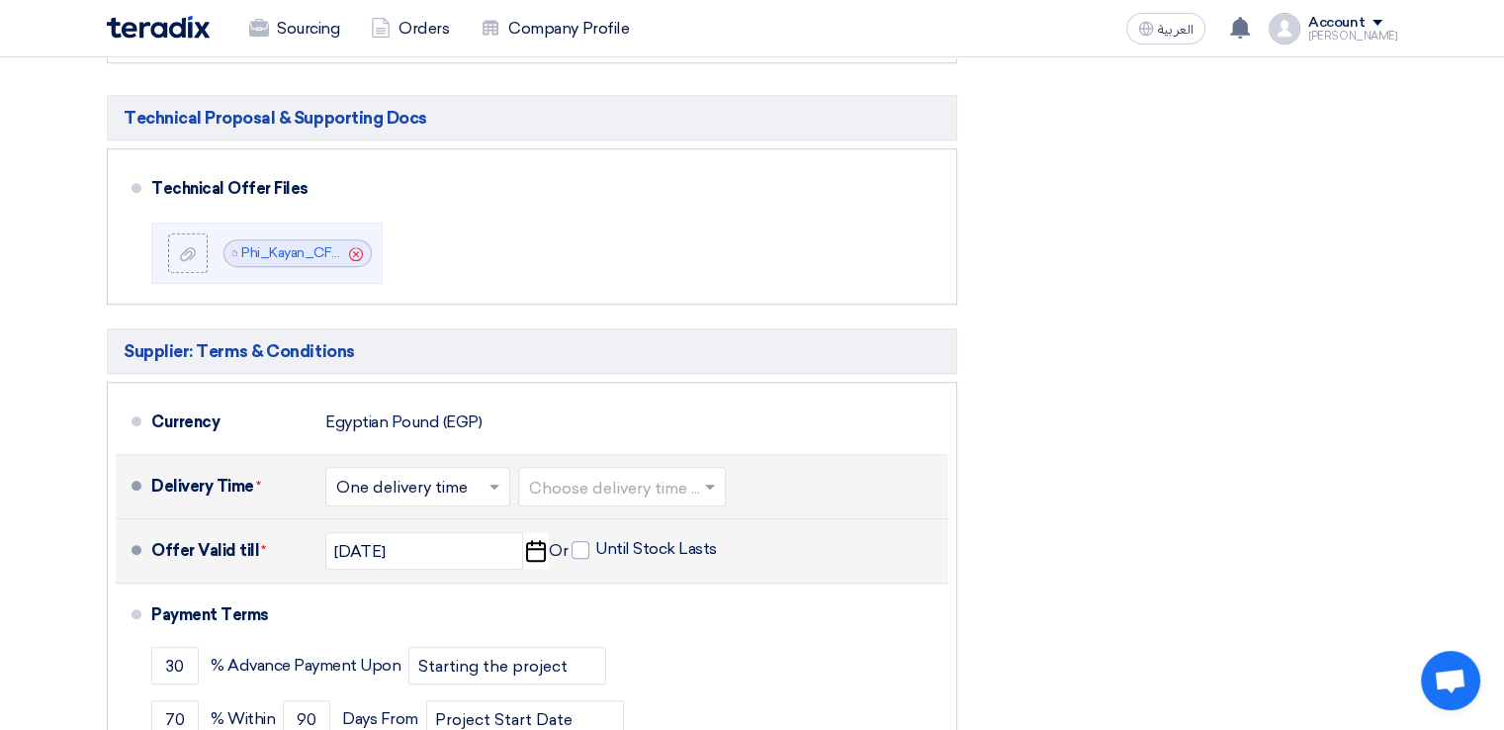
click at [1084, 518] on div "Financial Offer Summary Subtotal Egyptian Pound (EGP) 6,107,590 Taxes Draft" at bounding box center [1192, 119] width 440 height 1593
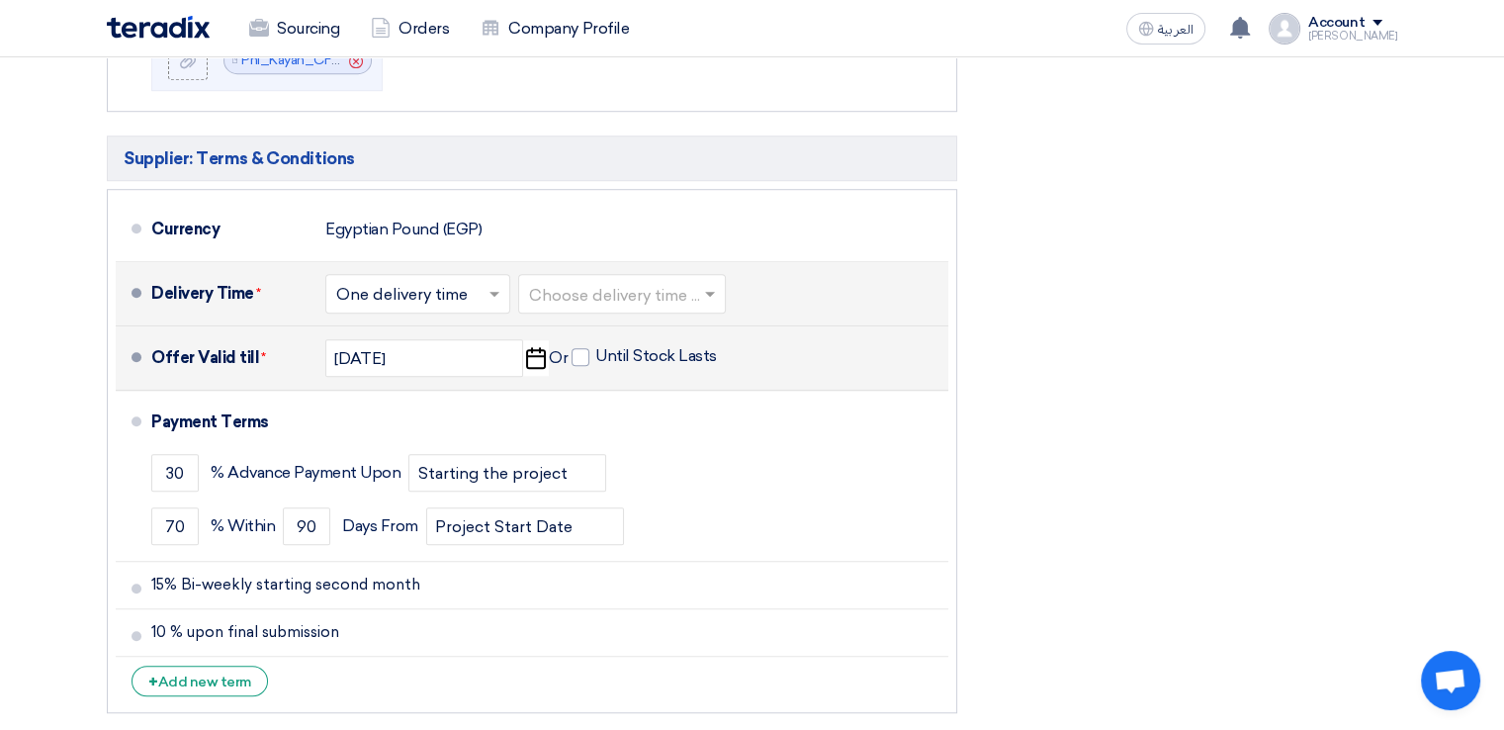
scroll to position [1420, 0]
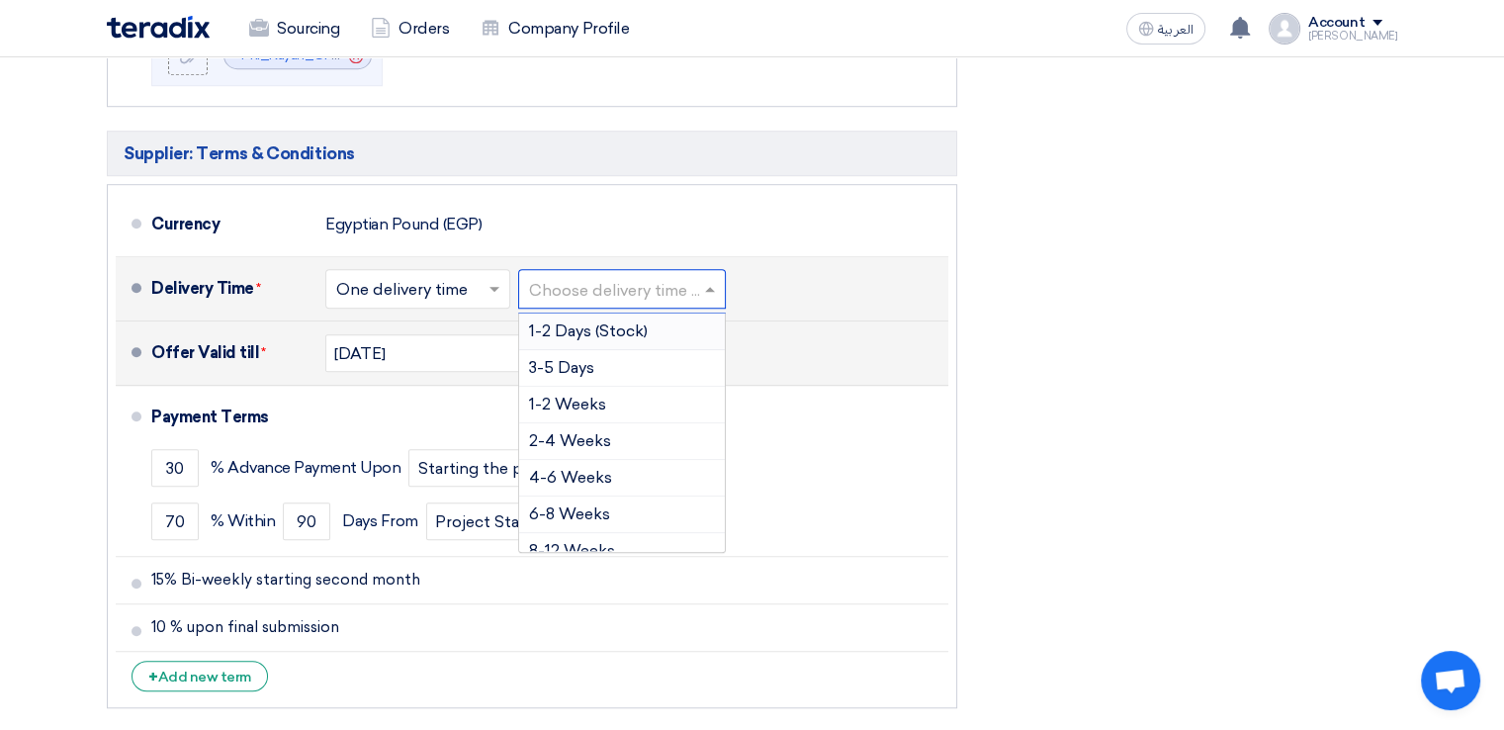
click at [708, 280] on span at bounding box center [712, 289] width 25 height 20
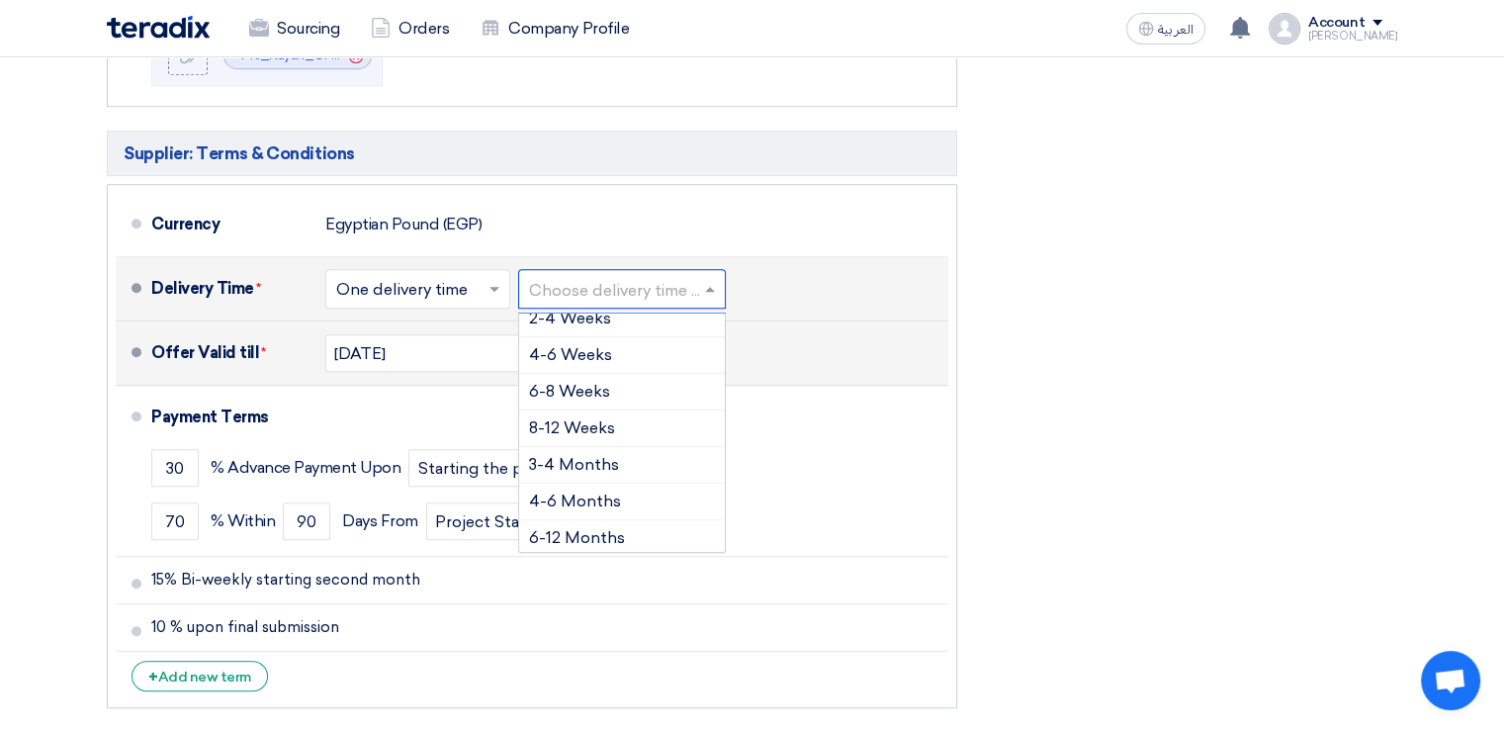
scroll to position [124, 0]
click at [580, 462] on span "3-4 Months" at bounding box center [574, 463] width 90 height 19
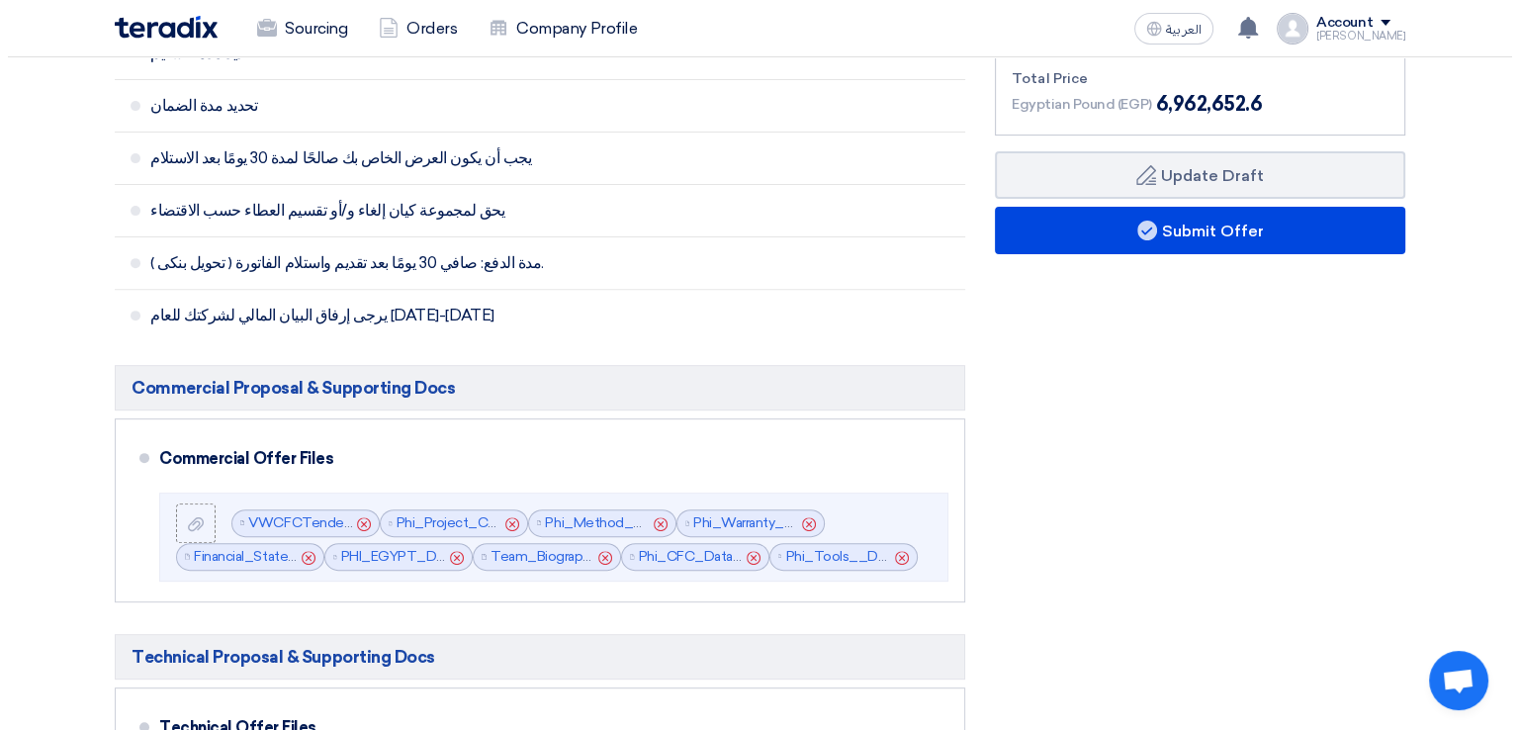
scroll to position [686, 0]
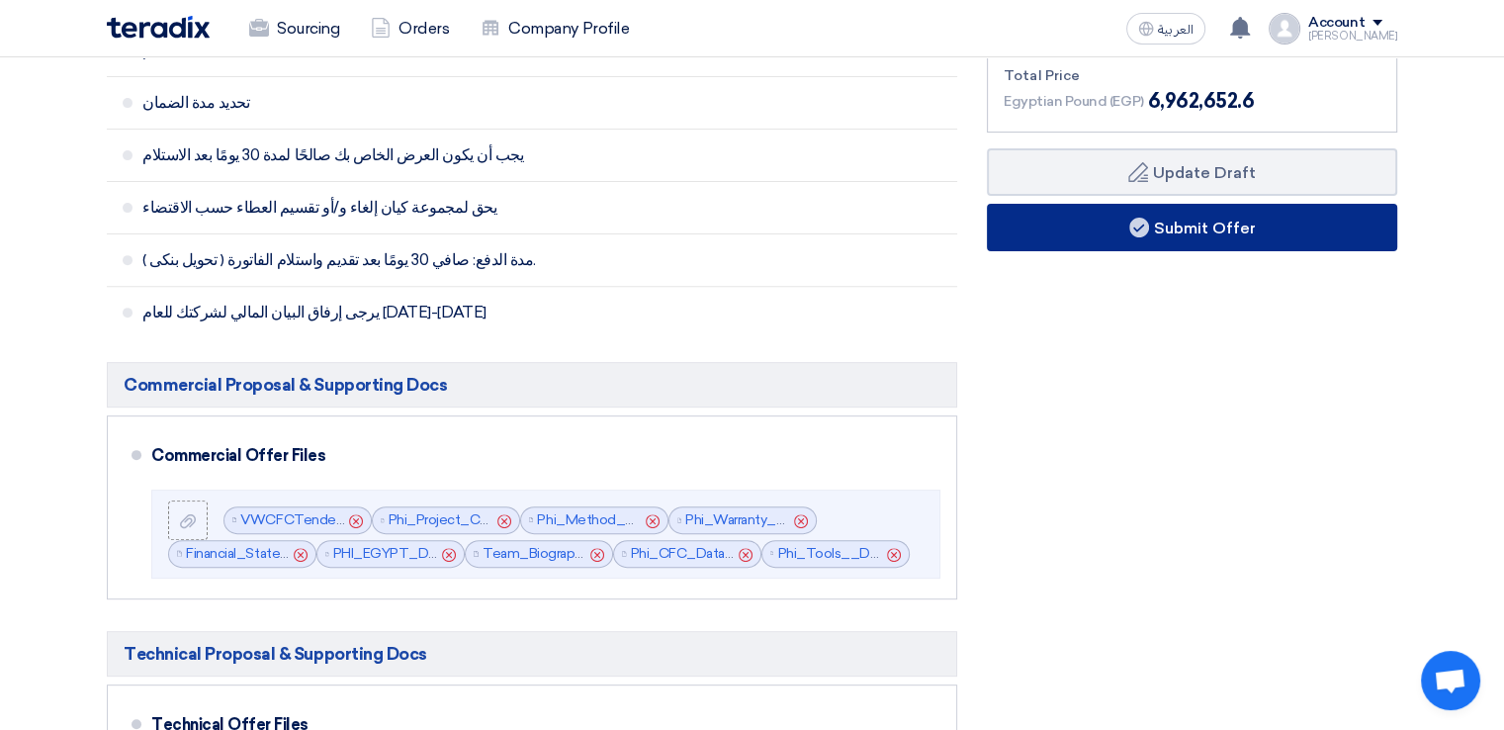
click at [1203, 234] on button "Submit Offer" at bounding box center [1192, 227] width 410 height 47
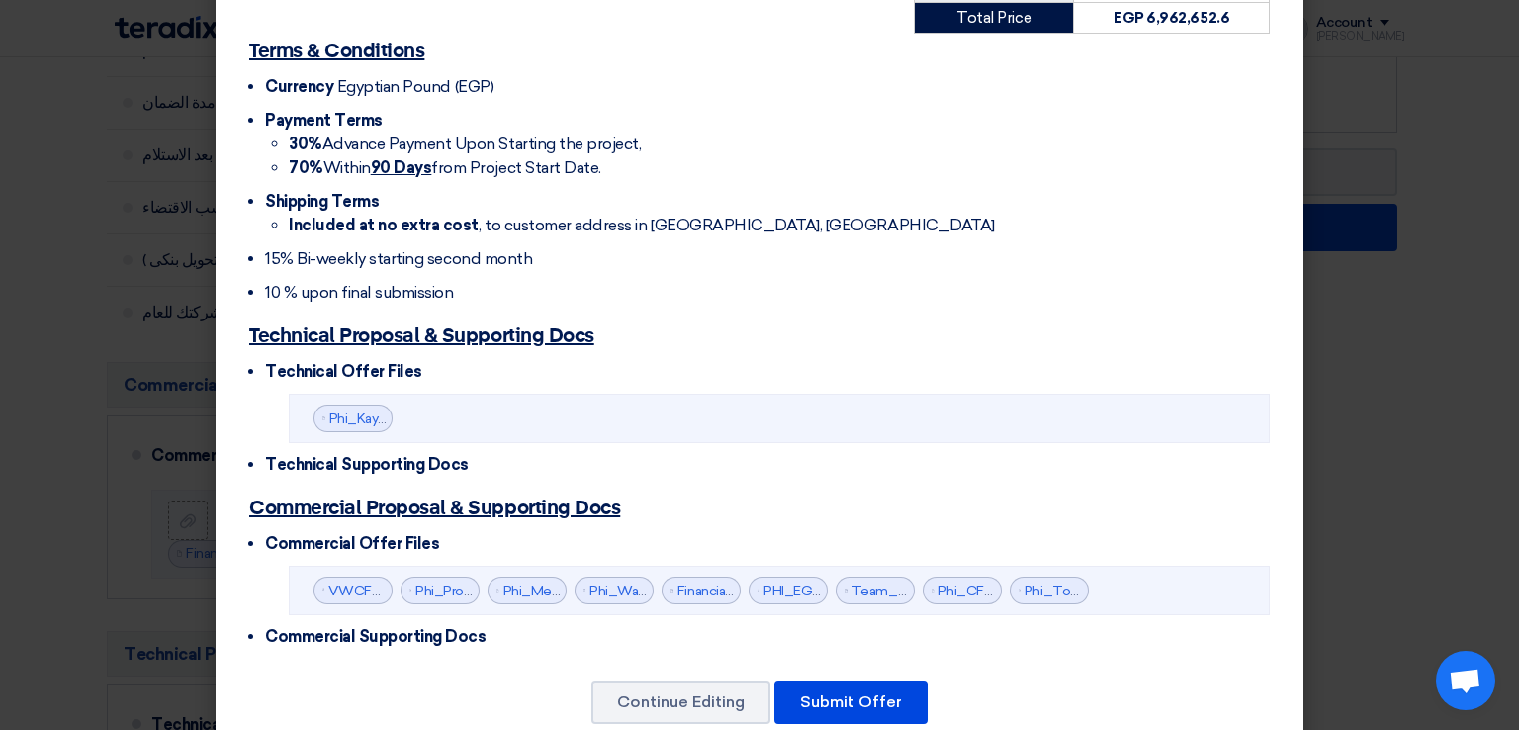
scroll to position [564, 0]
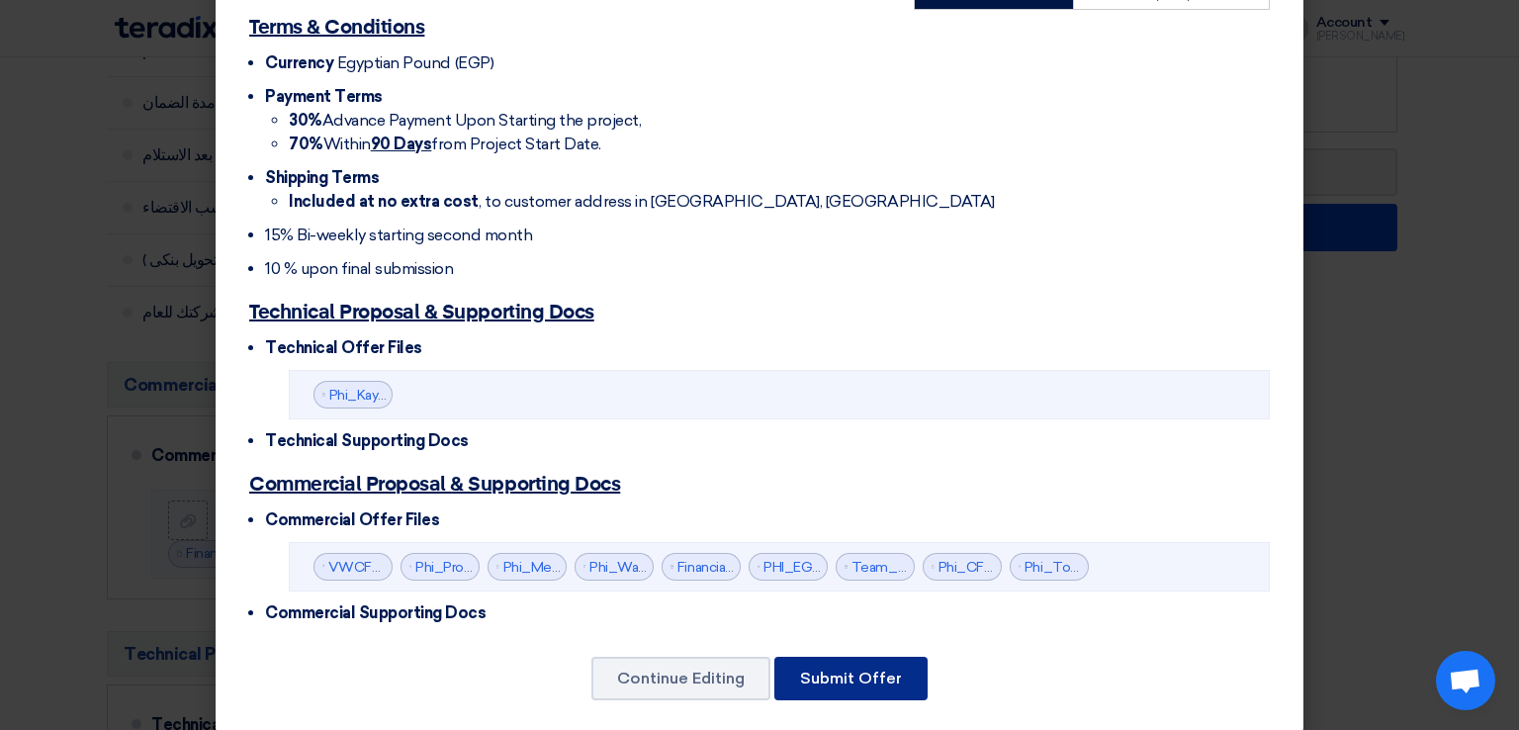
click at [842, 657] on button "Submit Offer" at bounding box center [850, 679] width 153 height 44
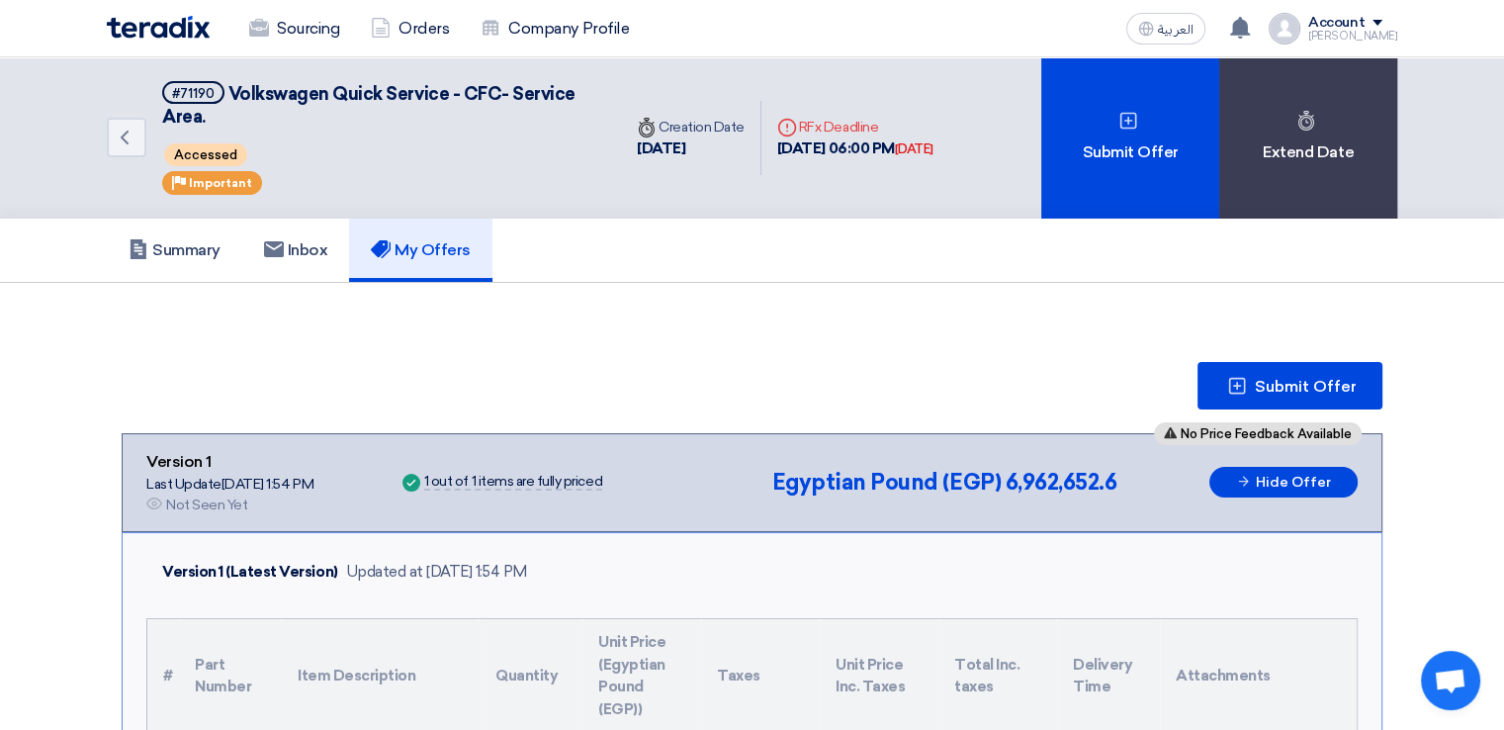
click at [171, 26] on img at bounding box center [158, 27] width 103 height 23
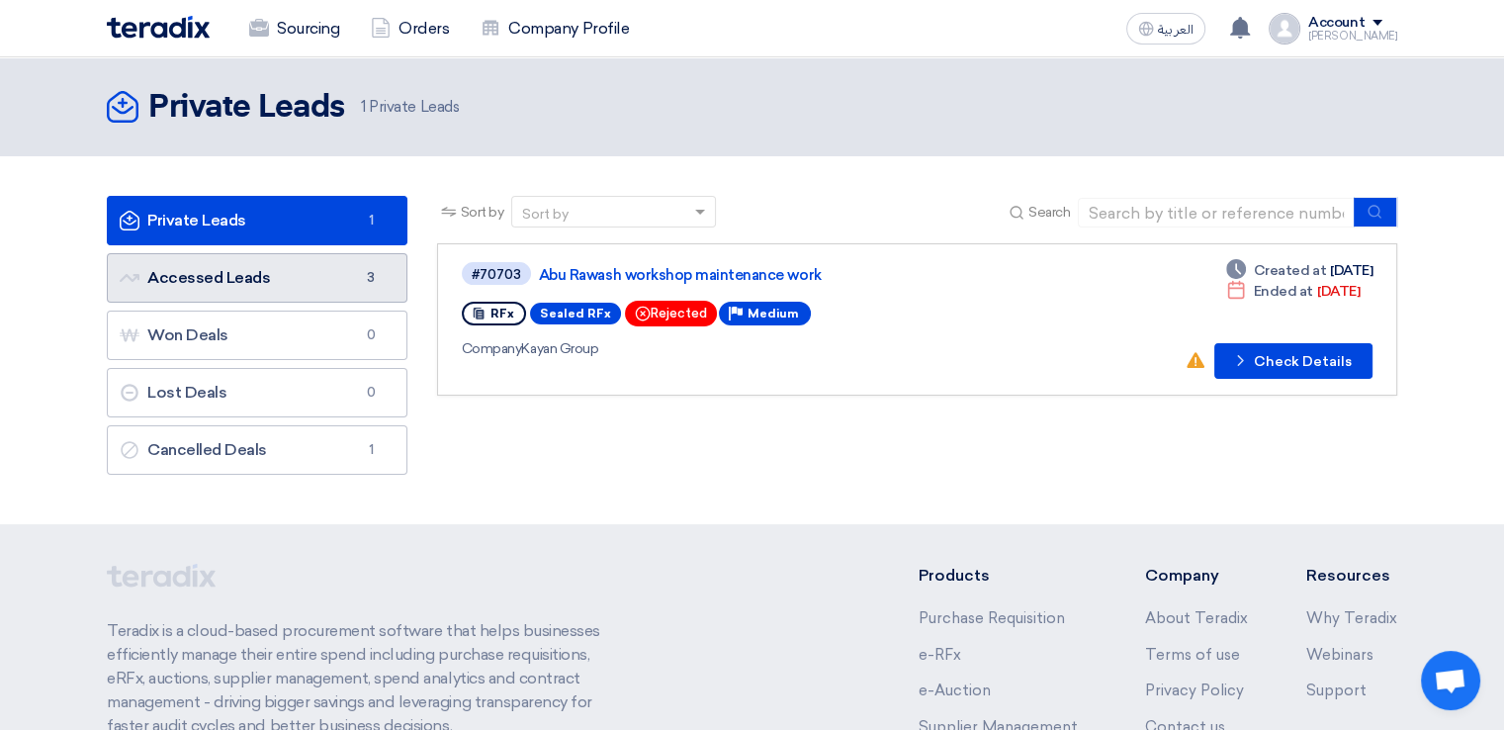
click at [271, 277] on link "Accessed Leads Accessed Leads 3" at bounding box center [257, 277] width 301 height 49
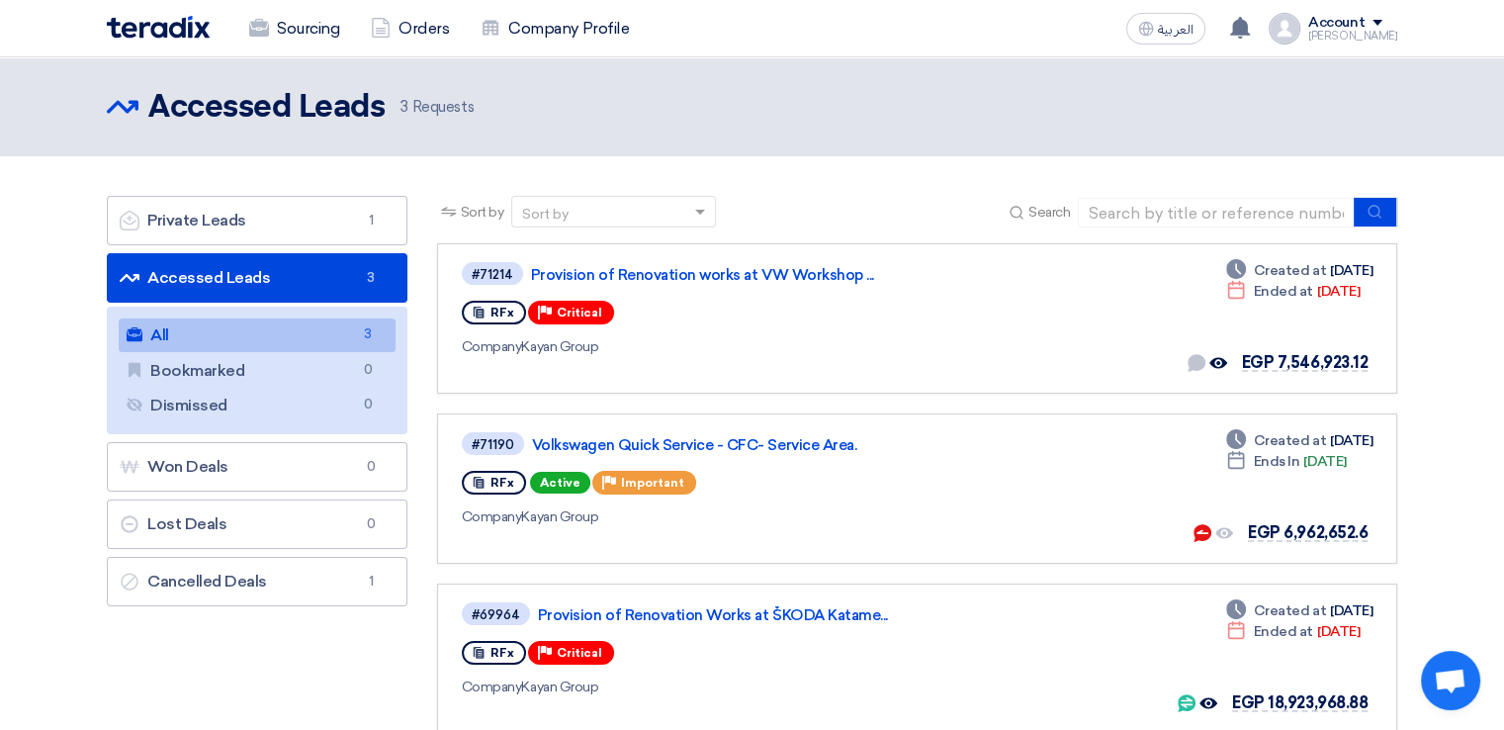
click at [1232, 14] on app-header-notification-menu "A request has been edited! - "Volkswagen Quick Service - CFC- Service Area.". […" at bounding box center [1240, 29] width 55 height 40
click at [1250, 23] on use at bounding box center [1240, 28] width 20 height 22
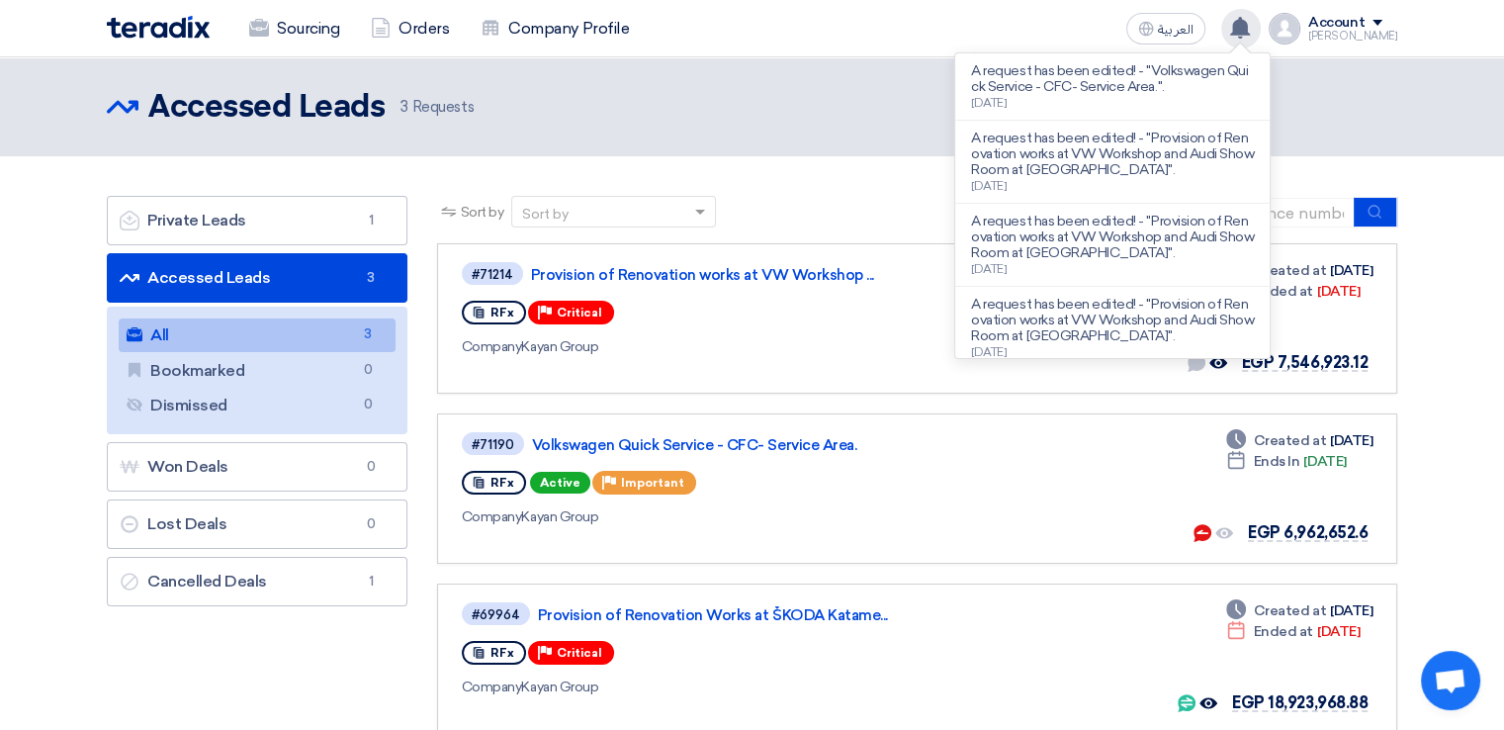
click at [1250, 23] on use at bounding box center [1240, 28] width 20 height 22
